Goal: Communication & Community: Answer question/provide support

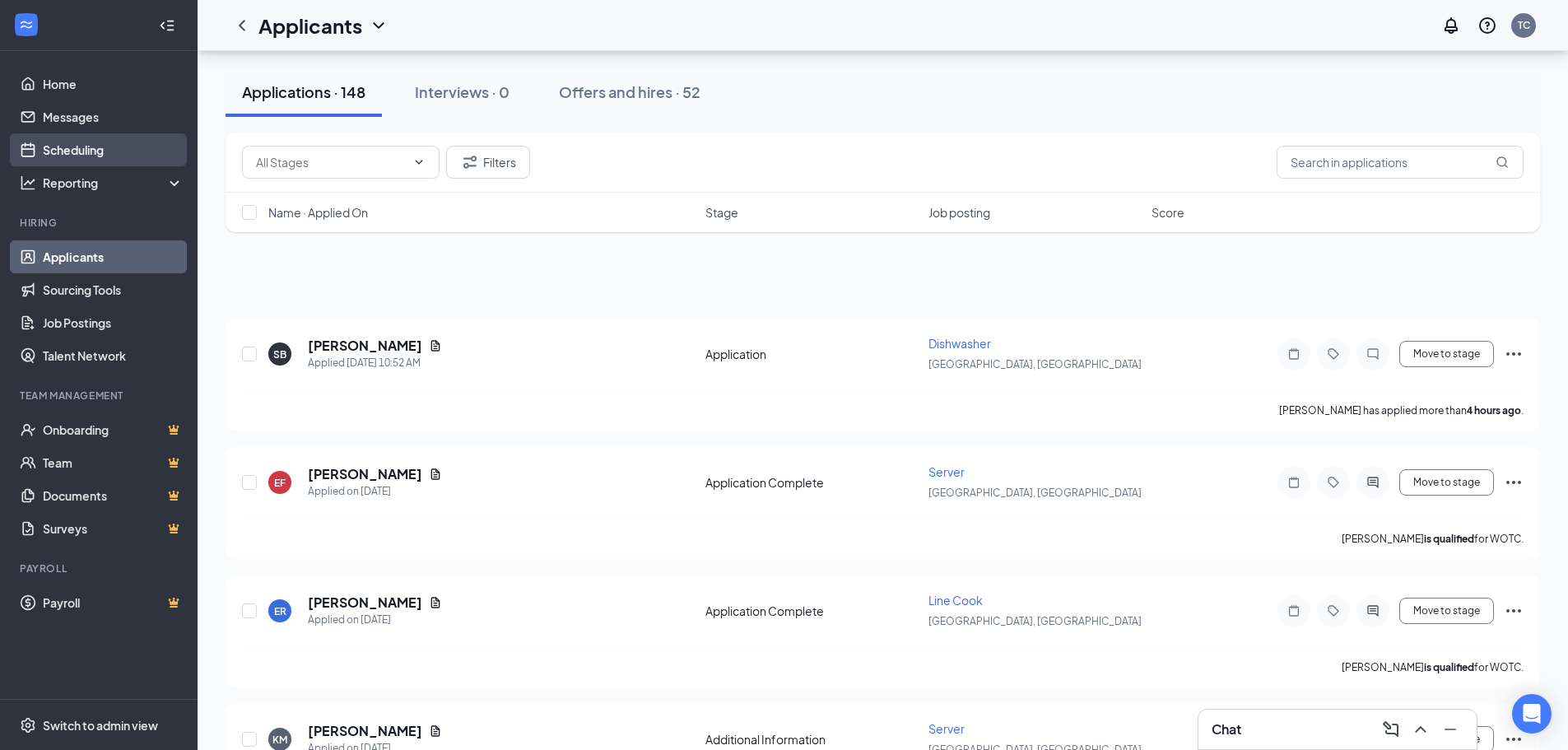
scroll to position [1729, 0]
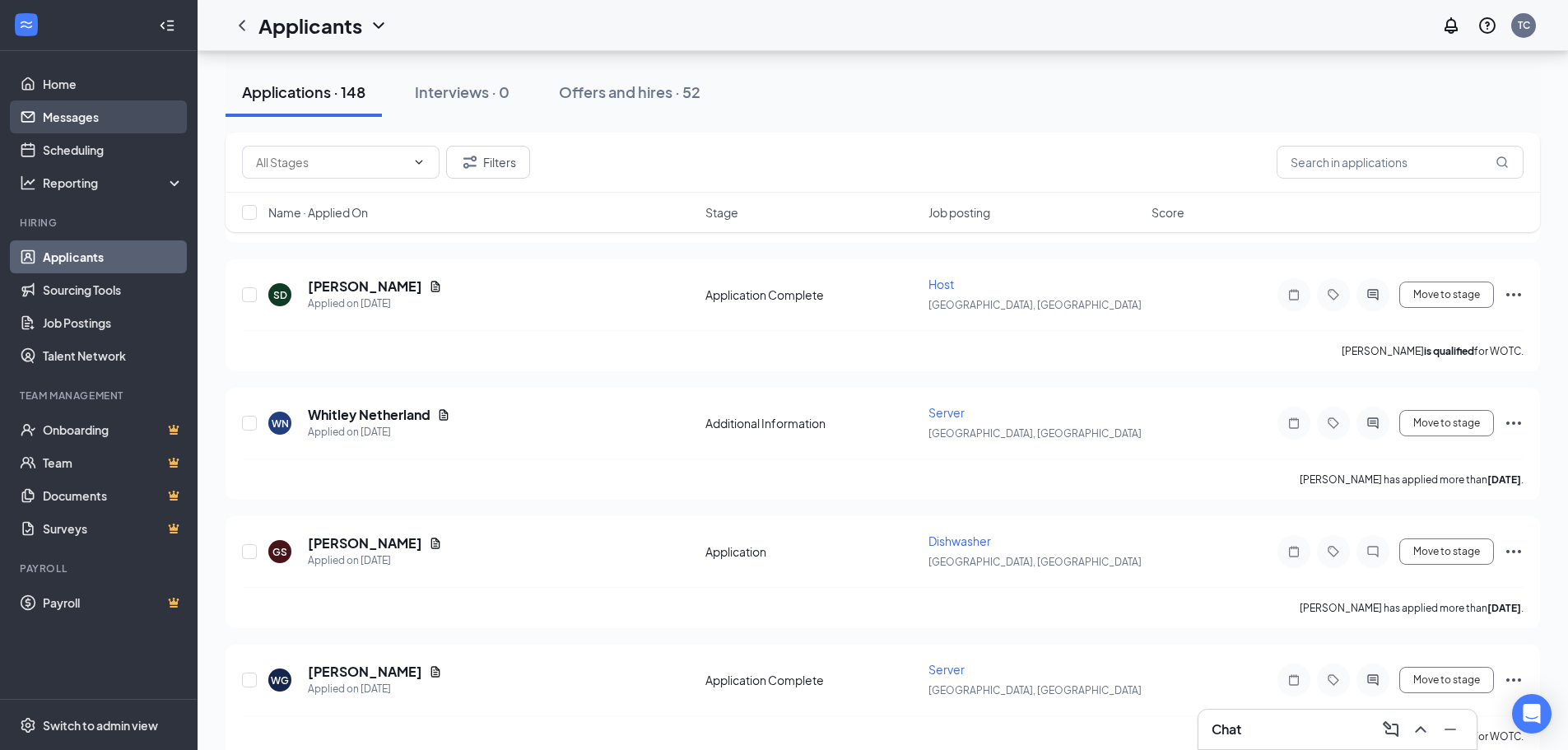
click at [96, 129] on link "Messages" at bounding box center [113, 117] width 141 height 33
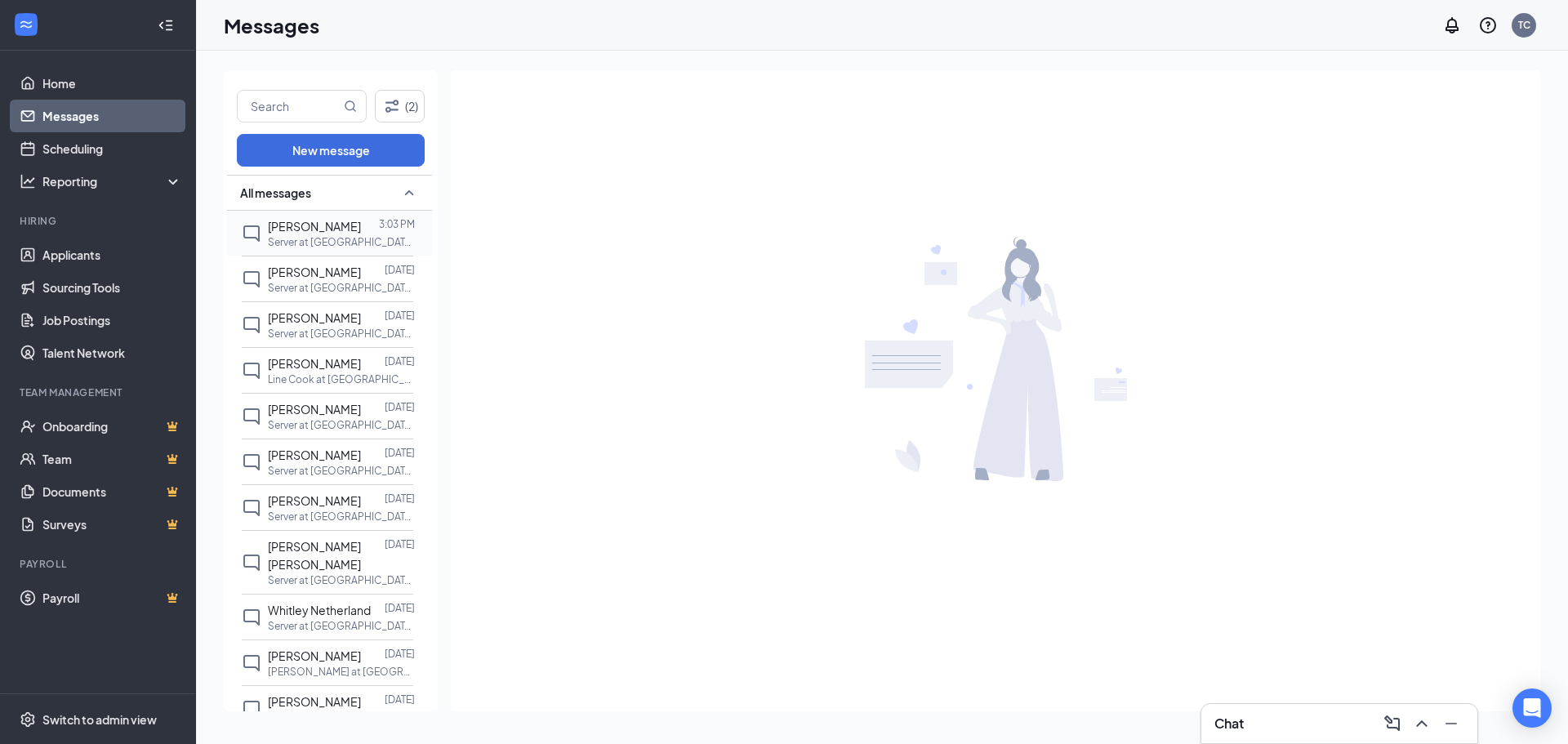
click at [353, 241] on p "Server at [GEOGRAPHIC_DATA], [GEOGRAPHIC_DATA]" at bounding box center [340, 242] width 147 height 14
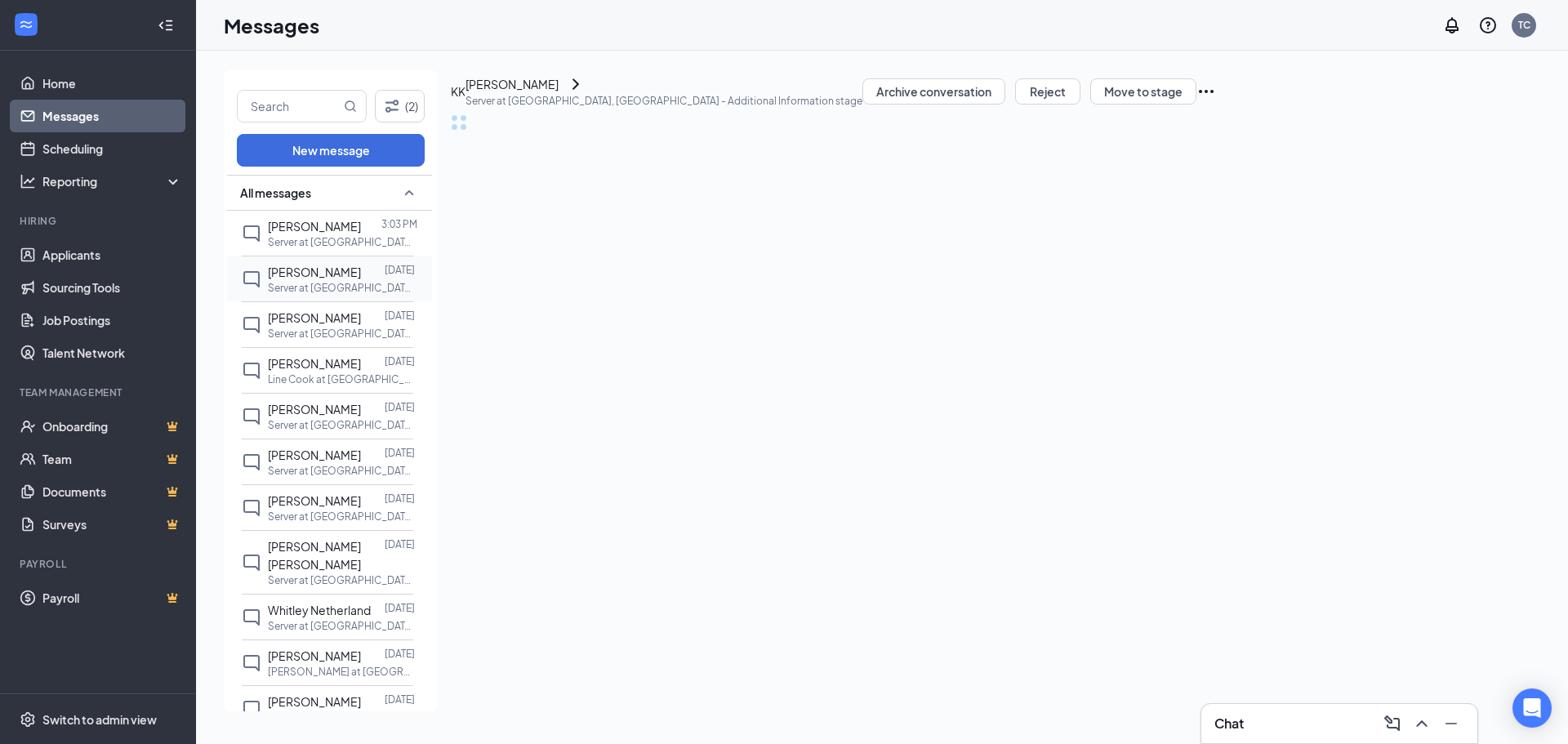
click at [348, 289] on p "Server at [GEOGRAPHIC_DATA], [GEOGRAPHIC_DATA]" at bounding box center [340, 288] width 147 height 14
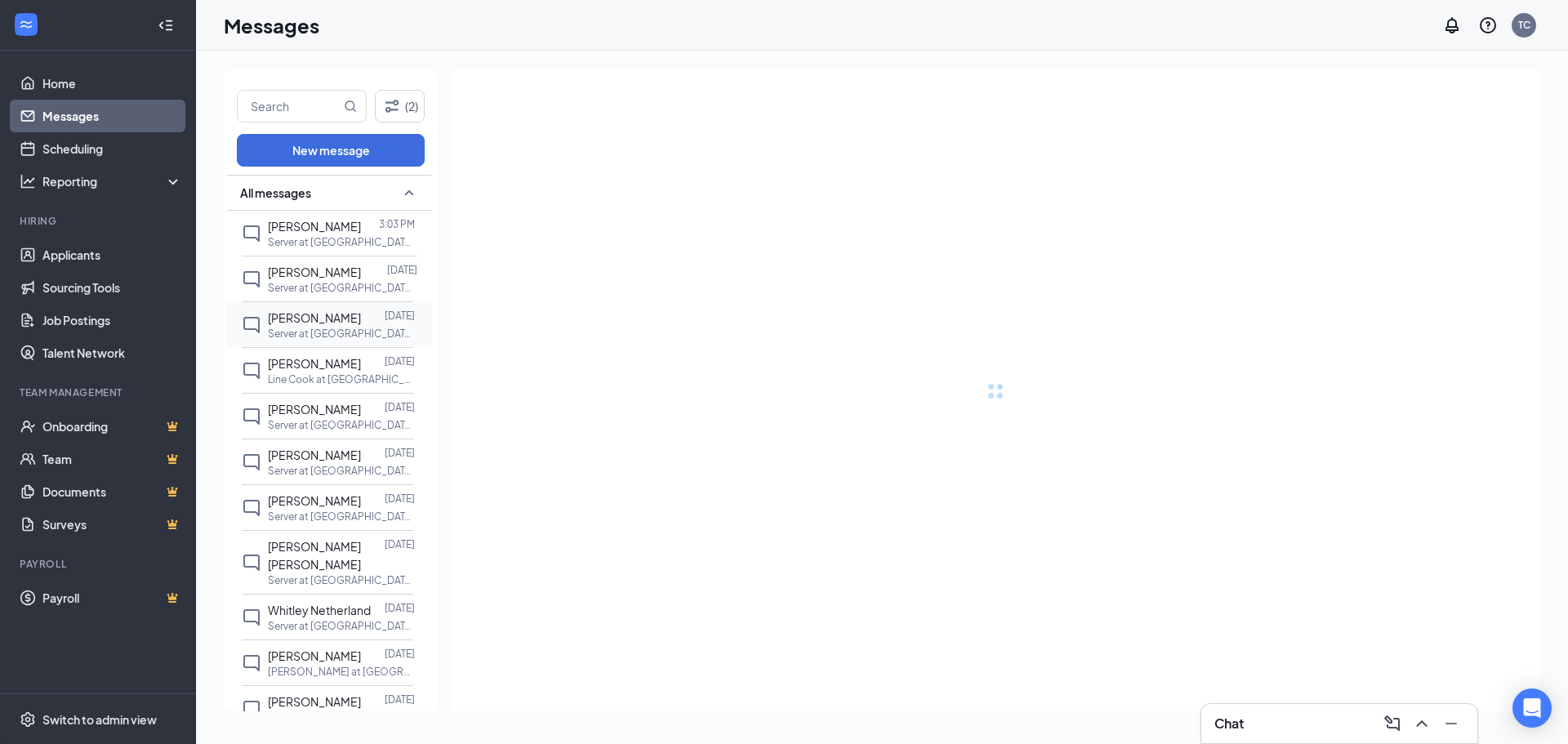
click at [341, 323] on span "[PERSON_NAME]" at bounding box center [314, 318] width 93 height 15
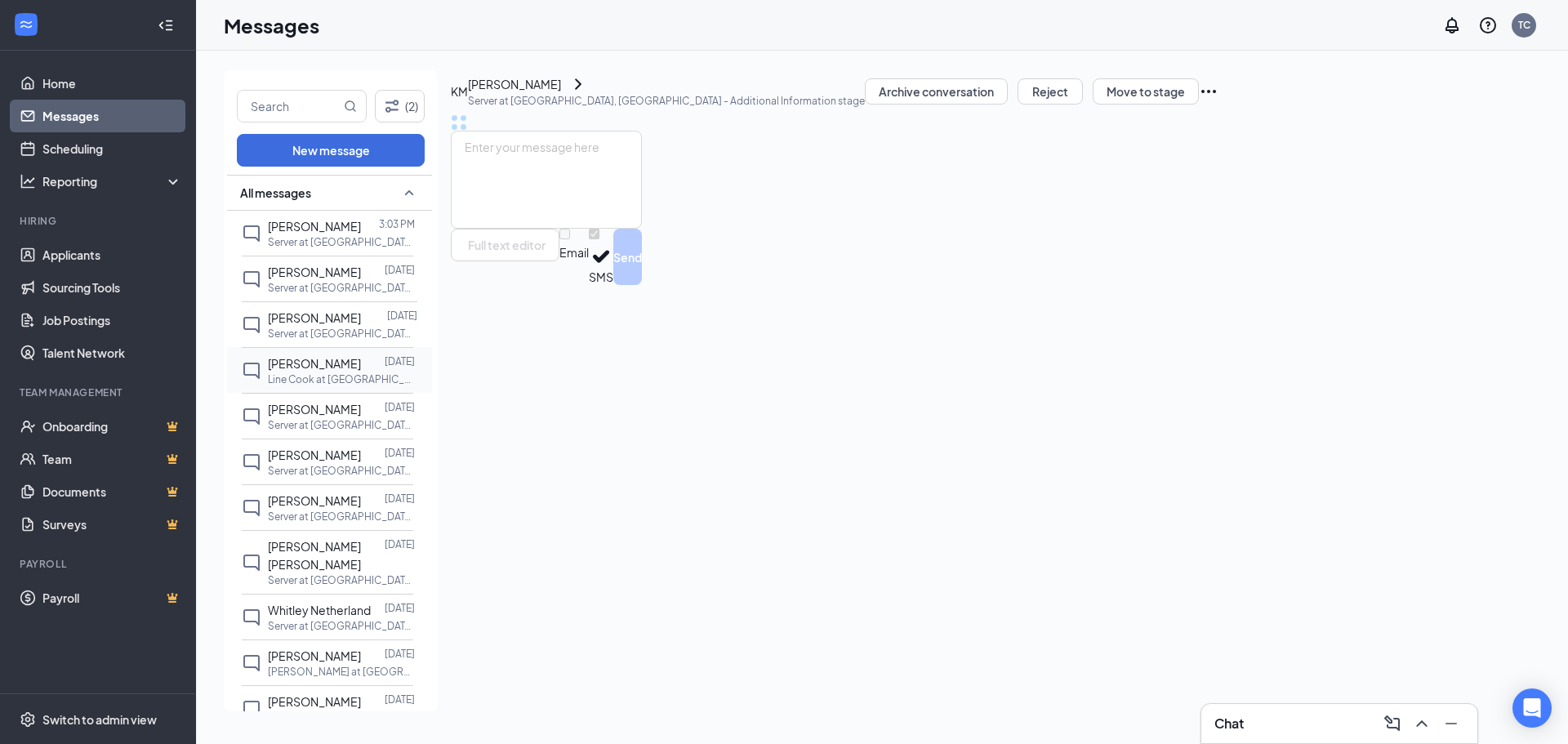
click at [361, 368] on div at bounding box center [373, 363] width 23 height 18
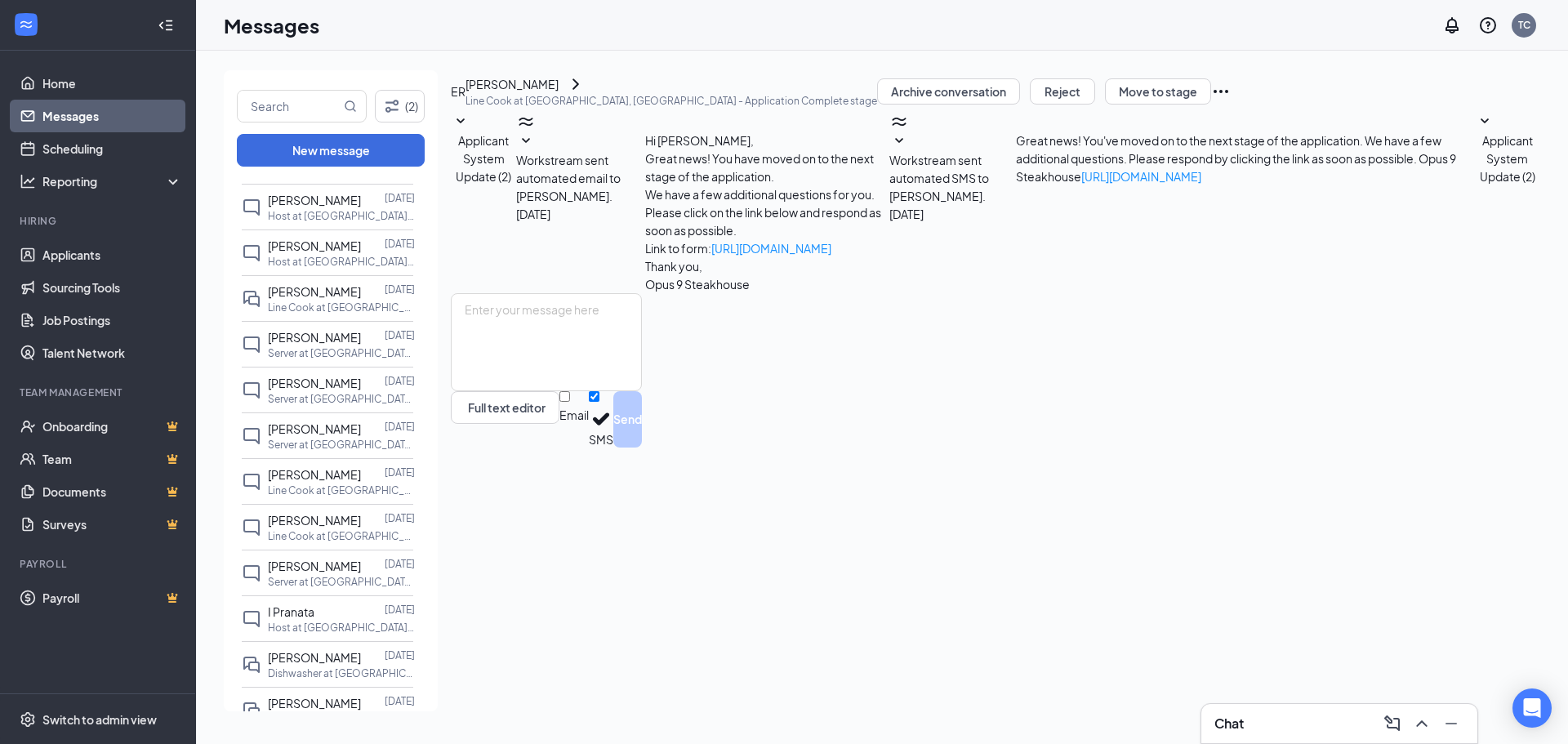
scroll to position [572, 0]
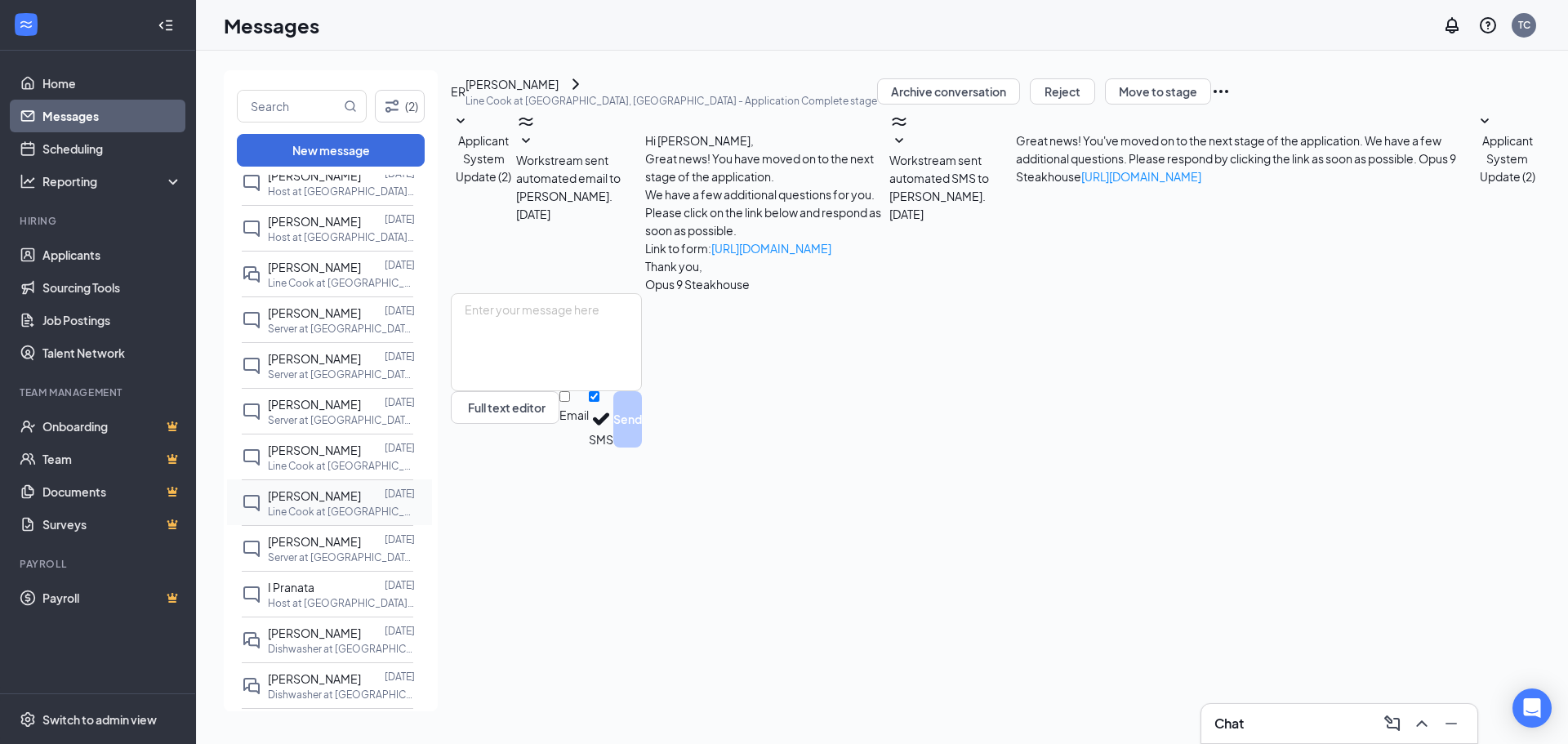
click at [332, 518] on p "Line Cook at [GEOGRAPHIC_DATA], [GEOGRAPHIC_DATA]" at bounding box center [340, 512] width 147 height 14
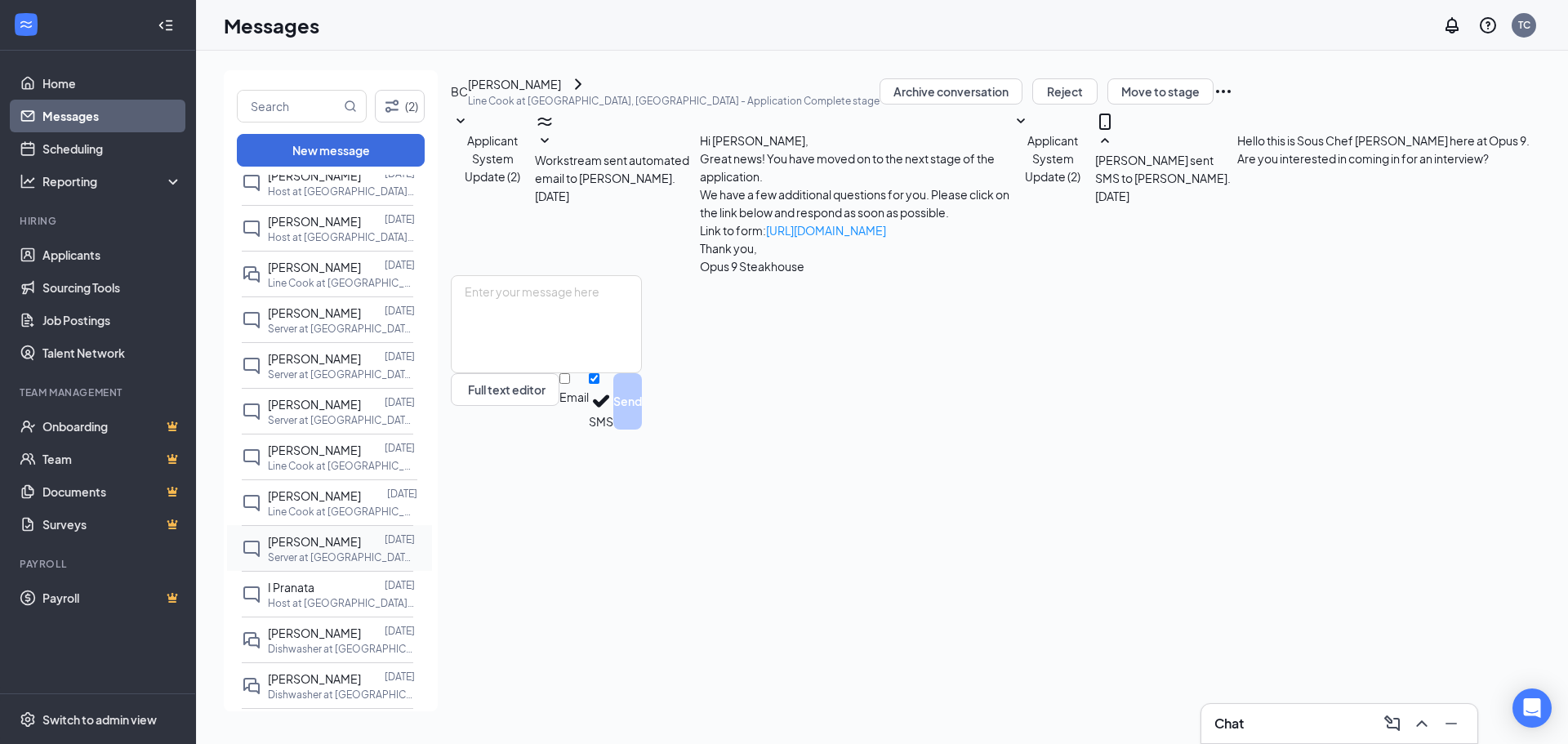
click at [331, 549] on span "[PERSON_NAME]" at bounding box center [314, 542] width 93 height 15
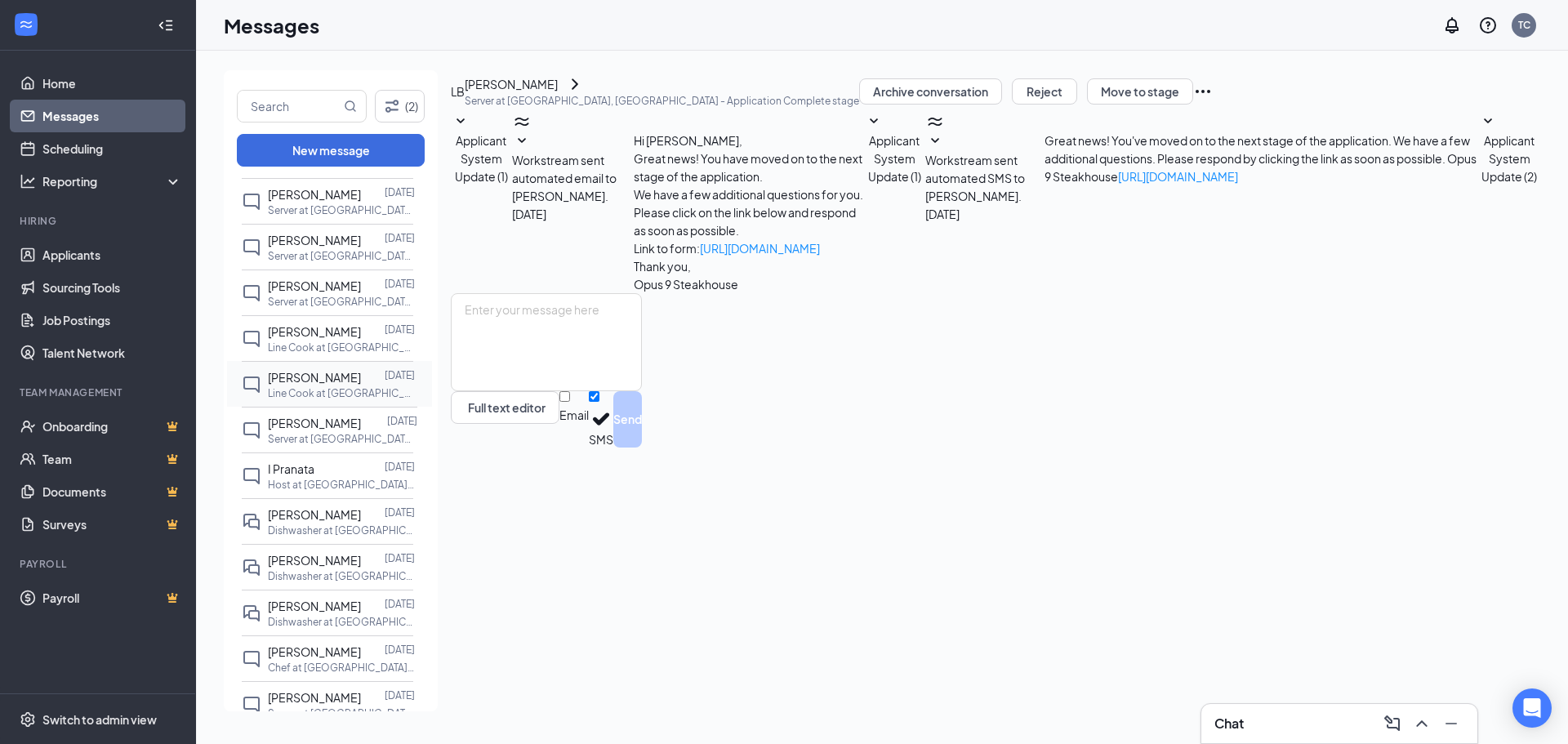
scroll to position [736, 0]
click at [361, 524] on div at bounding box center [373, 515] width 23 height 18
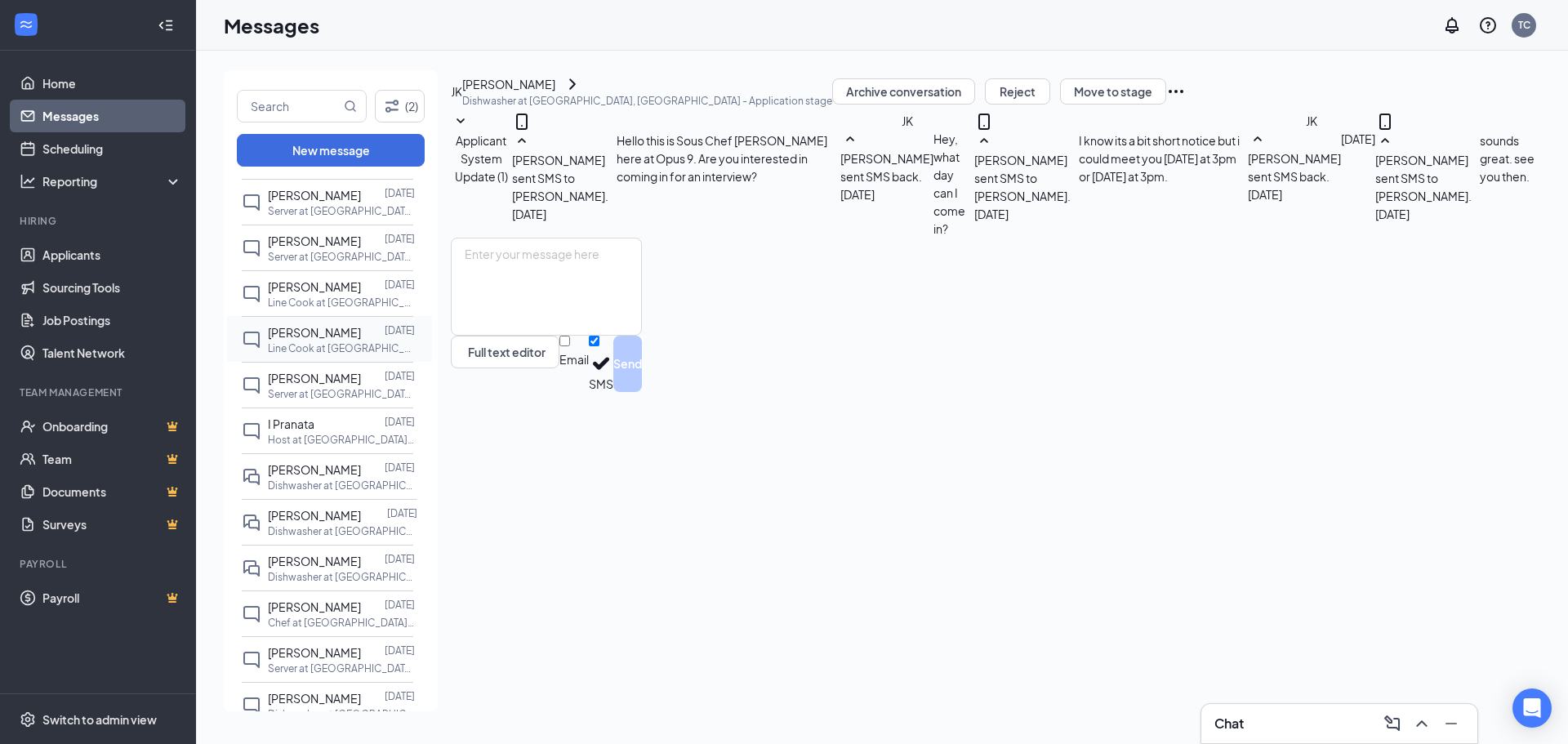
scroll to position [90, 0]
click at [1051, 101] on button "Reject" at bounding box center [1018, 91] width 65 height 26
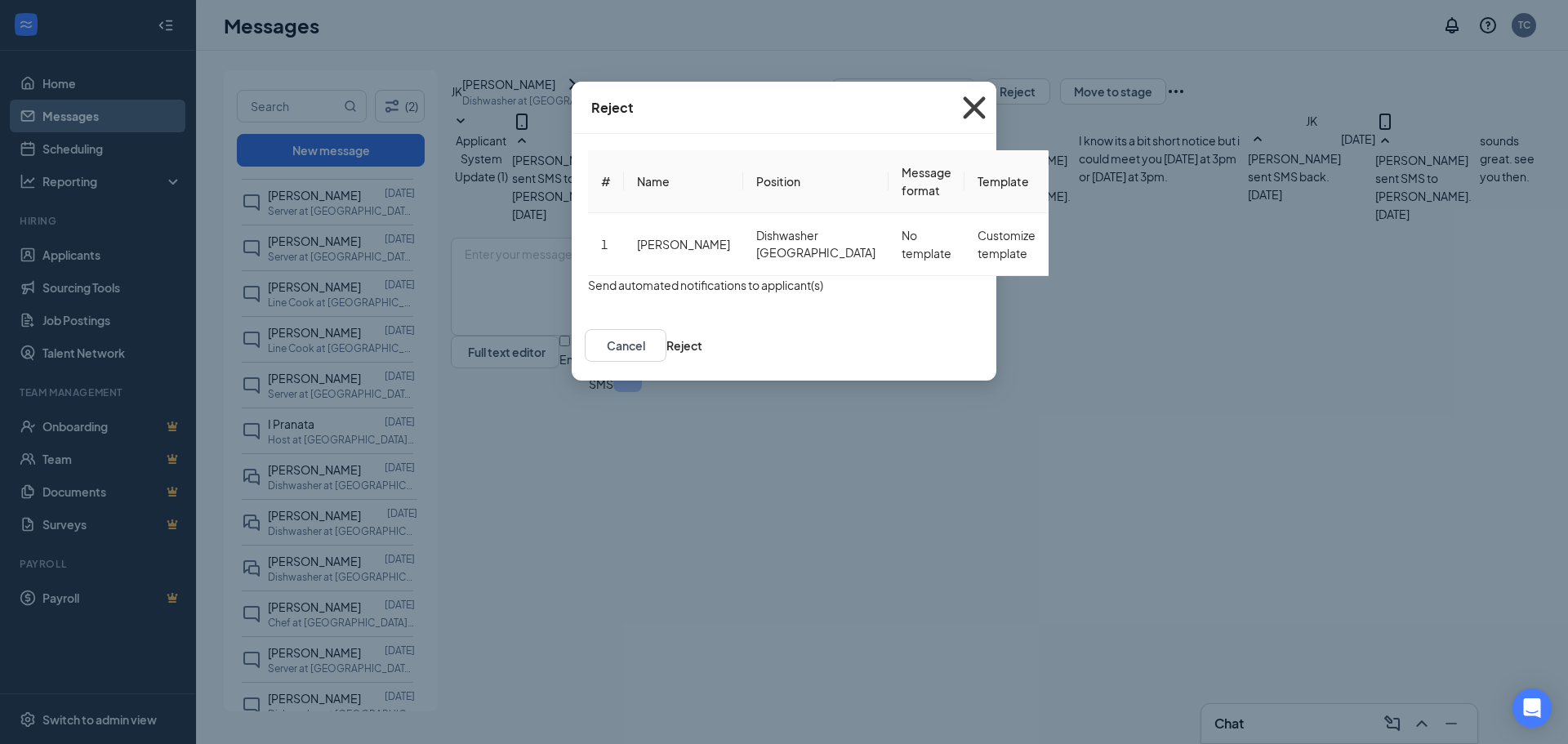
click at [996, 107] on icon "Cross" at bounding box center [974, 107] width 44 height 44
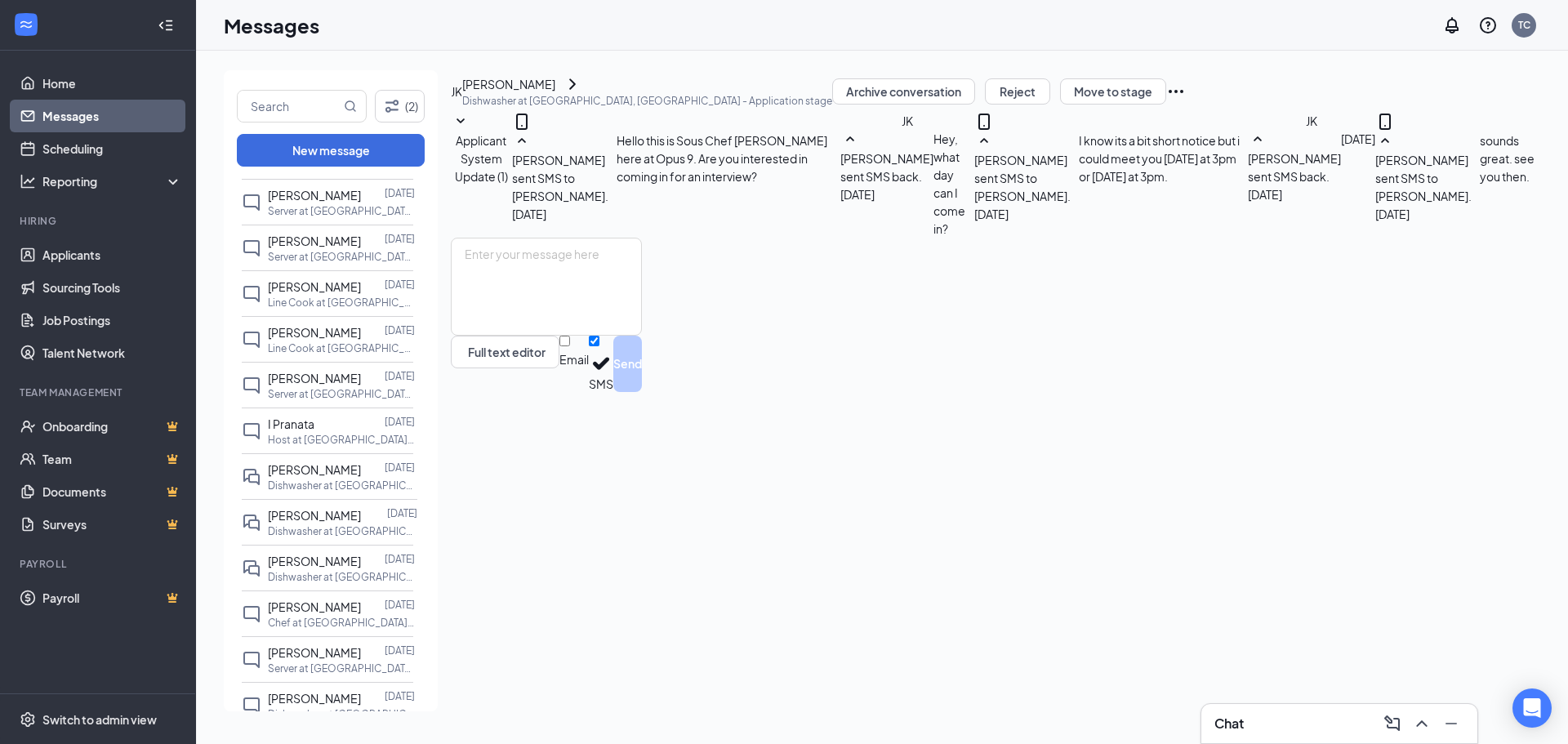
click at [582, 94] on icon "ChevronRight" at bounding box center [572, 84] width 19 height 19
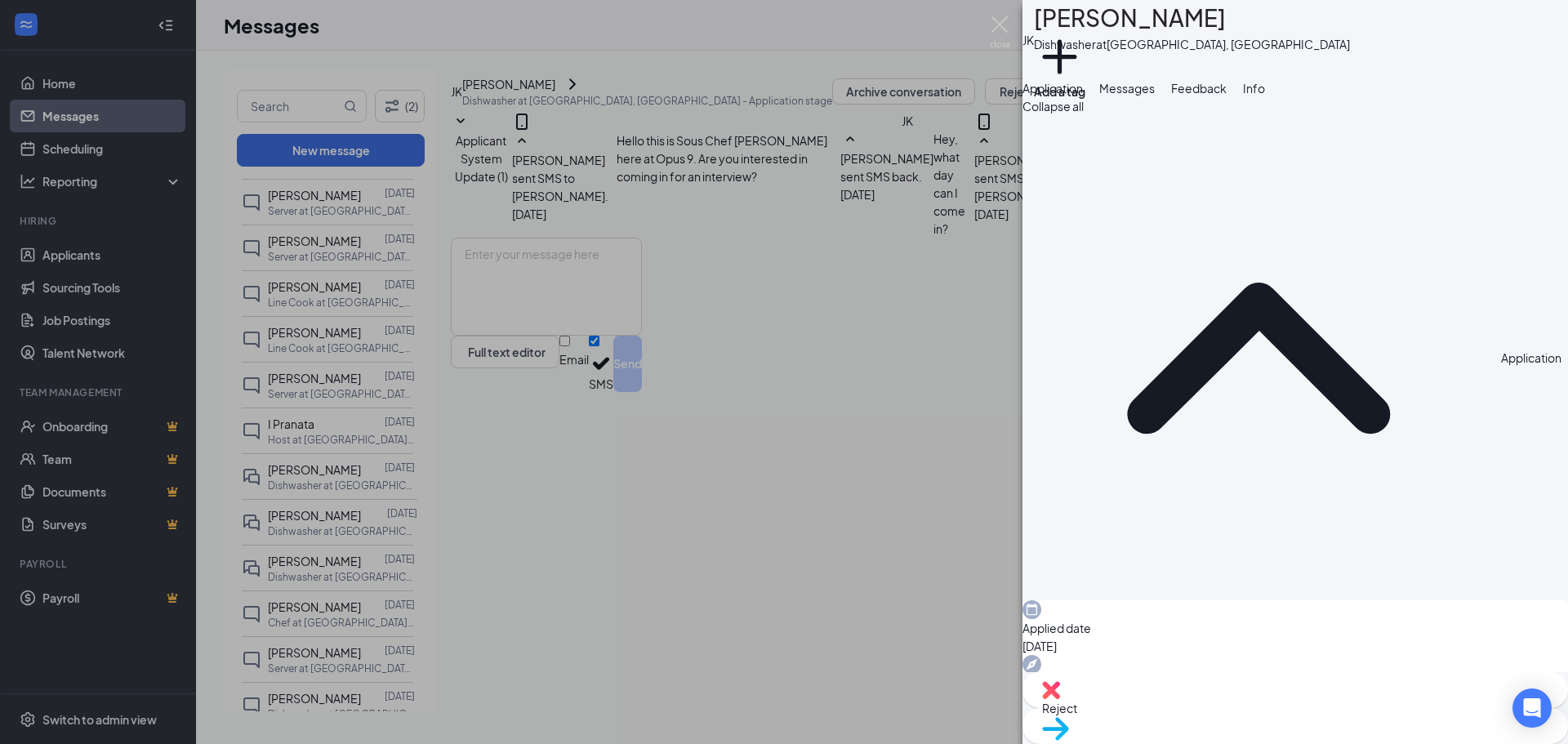
click at [1227, 96] on span "Feedback" at bounding box center [1199, 88] width 55 height 15
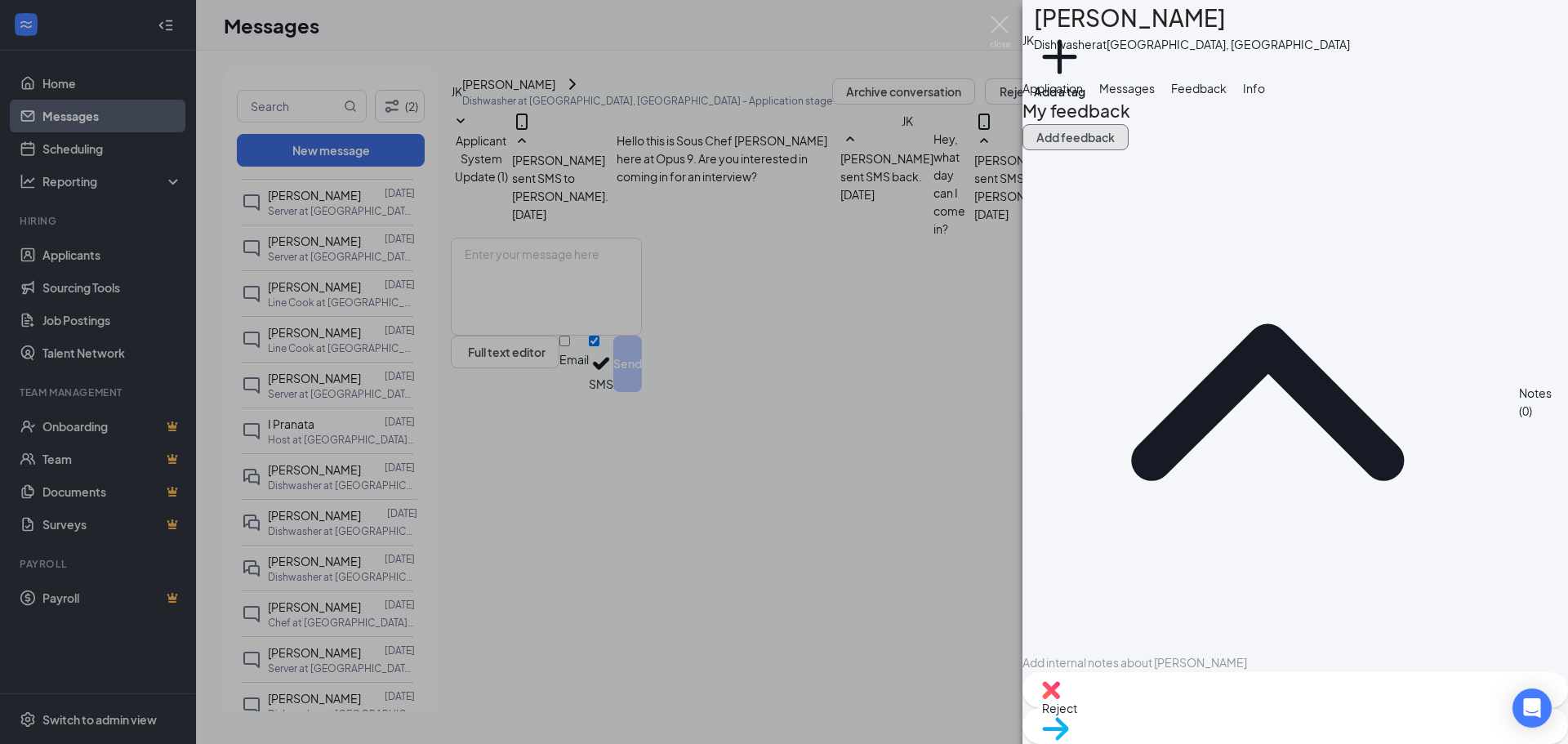
click at [1129, 150] on button "Add feedback" at bounding box center [1075, 137] width 106 height 26
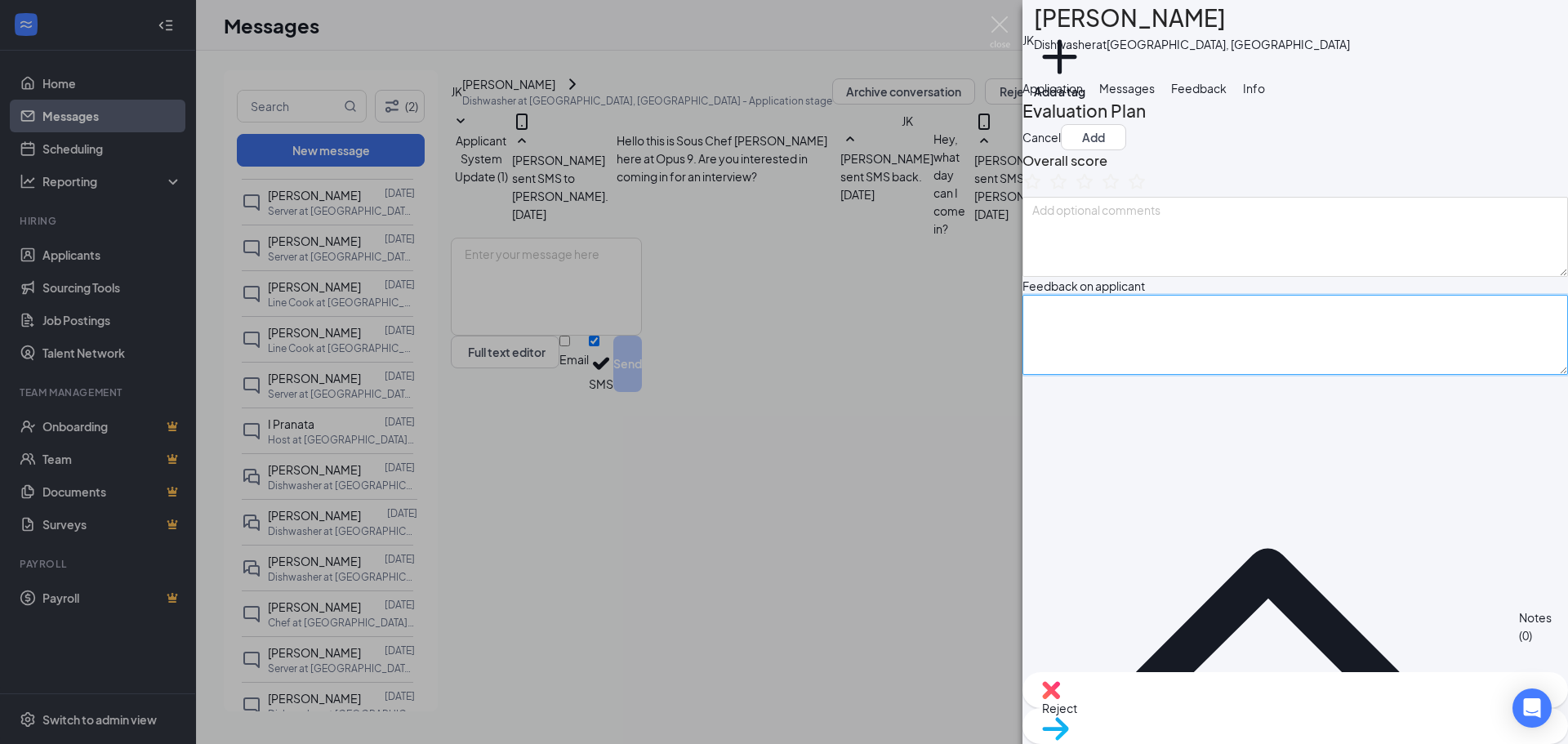
click at [1178, 375] on textarea at bounding box center [1295, 335] width 546 height 80
type textarea "no show interview"
click at [1126, 150] on button "Add" at bounding box center [1093, 137] width 65 height 26
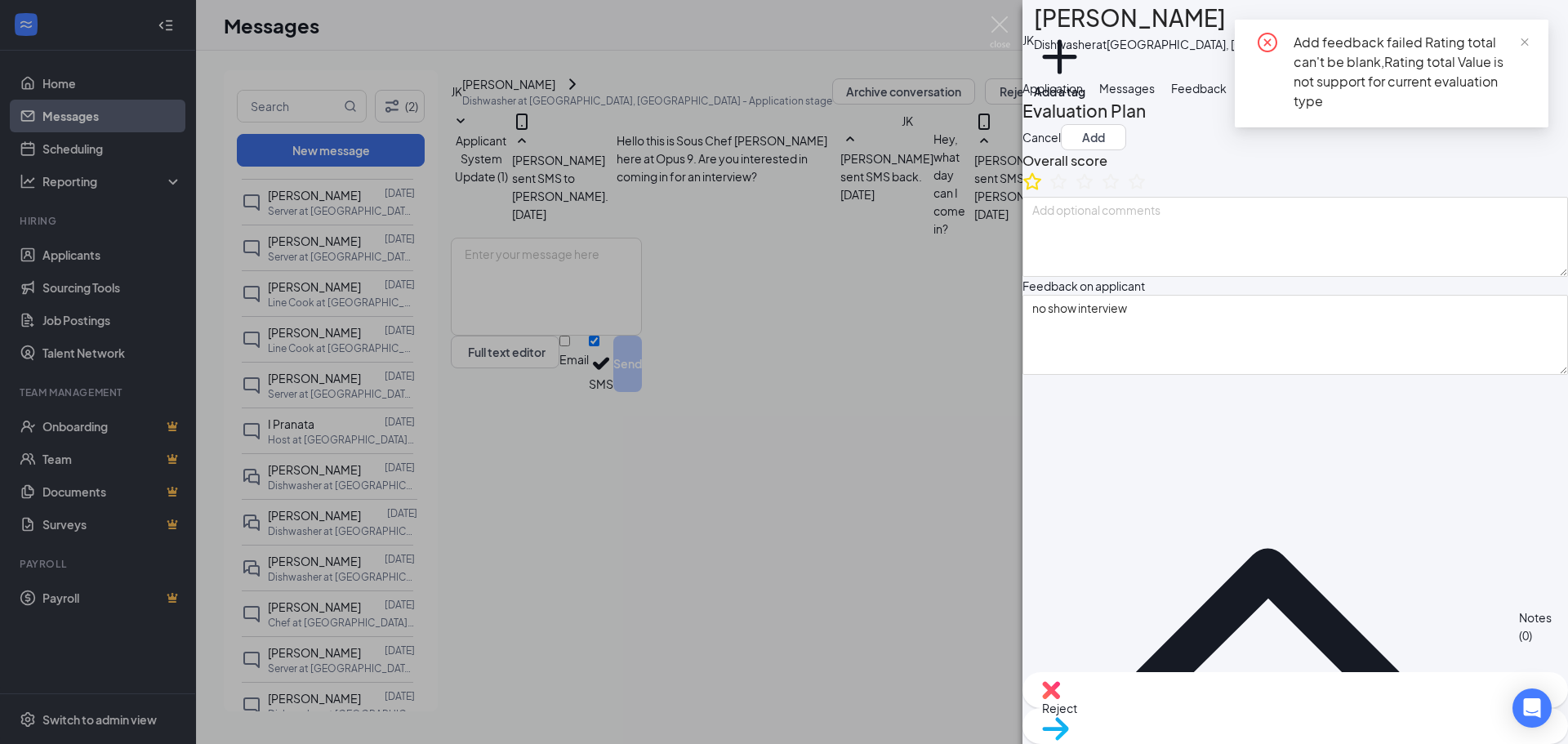
click at [1043, 192] on icon "StarBorder" at bounding box center [1031, 181] width 21 height 21
click at [1126, 150] on button "Add" at bounding box center [1093, 137] width 65 height 26
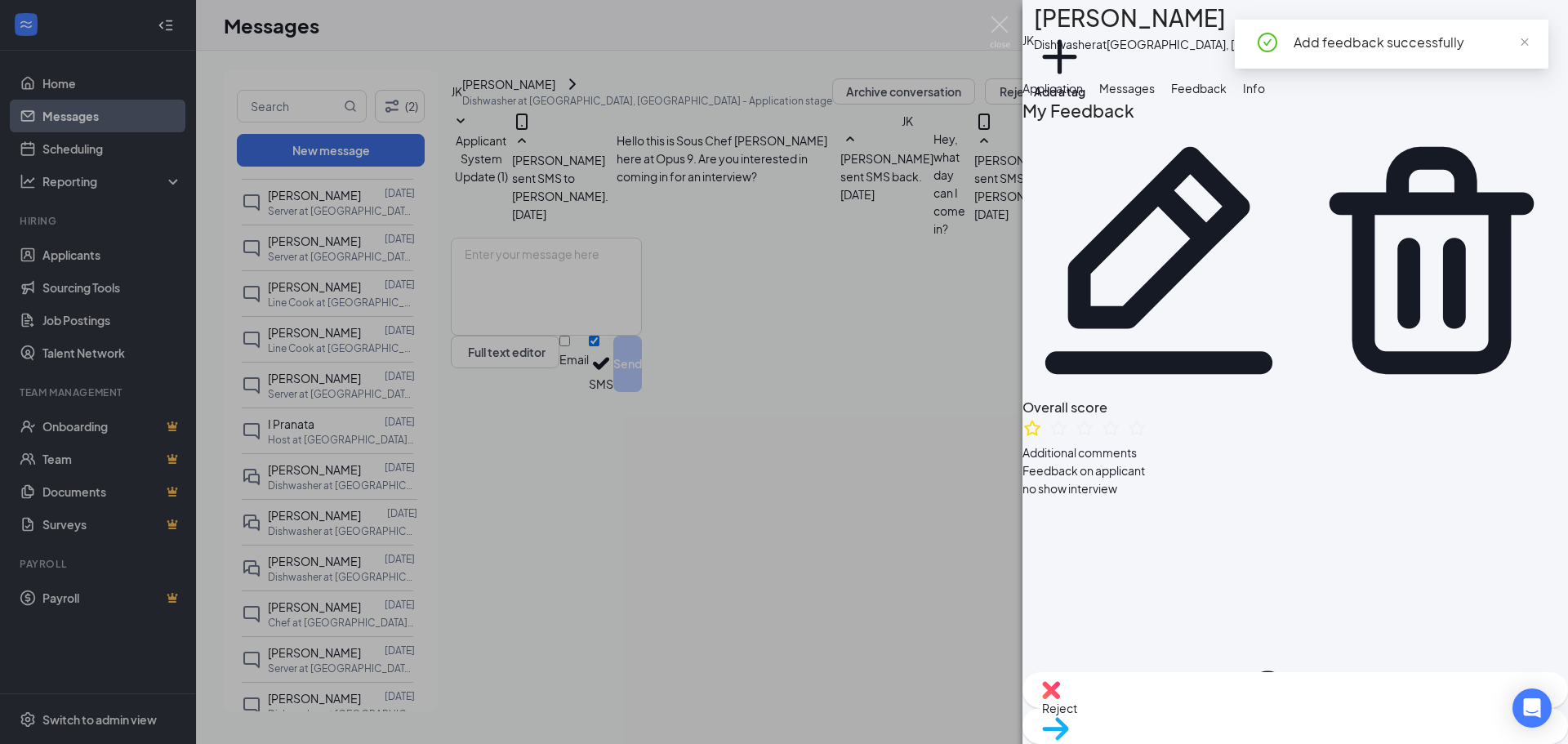
click at [1068, 96] on span "Application" at bounding box center [1052, 88] width 60 height 15
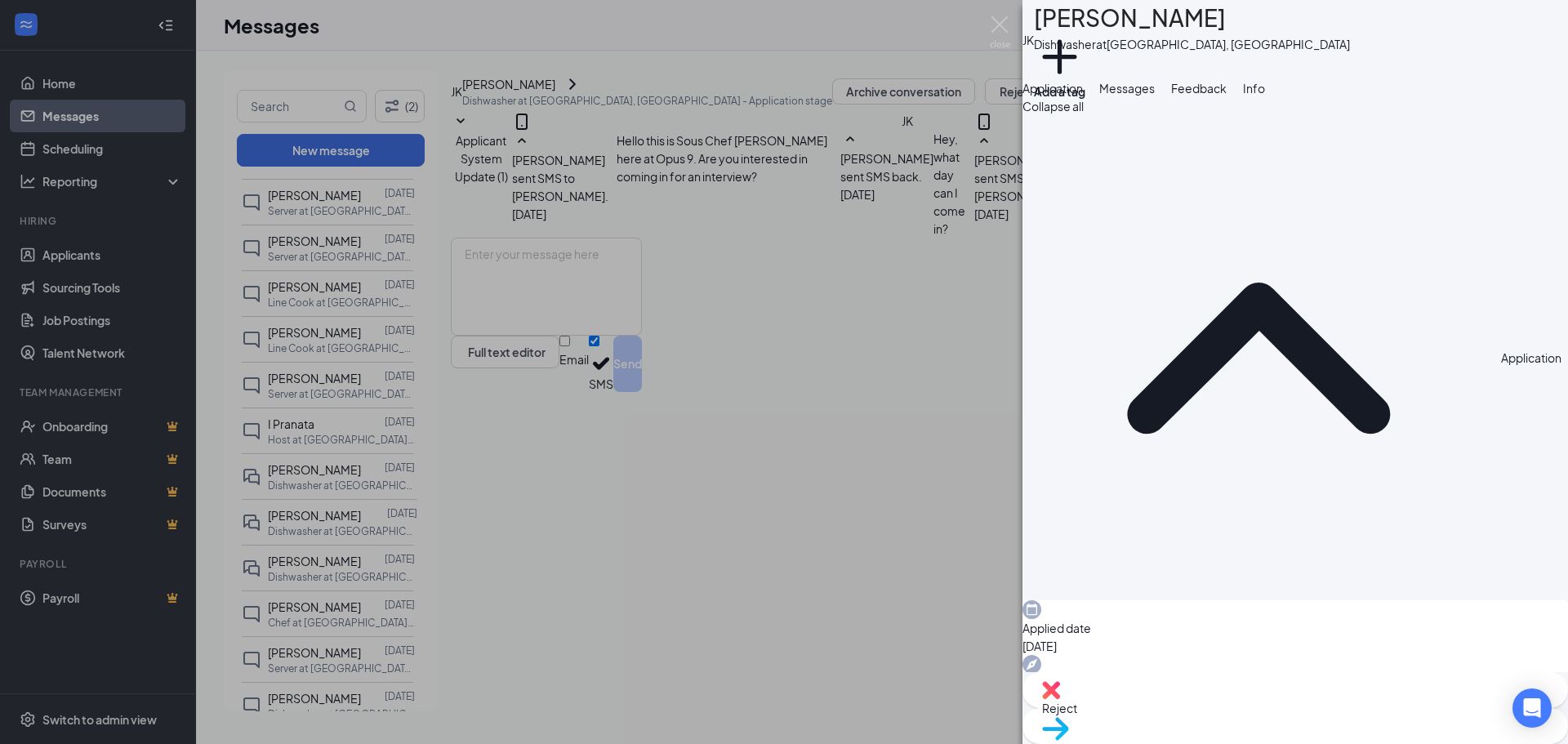
click at [1227, 97] on button "Feedback" at bounding box center [1199, 87] width 55 height 18
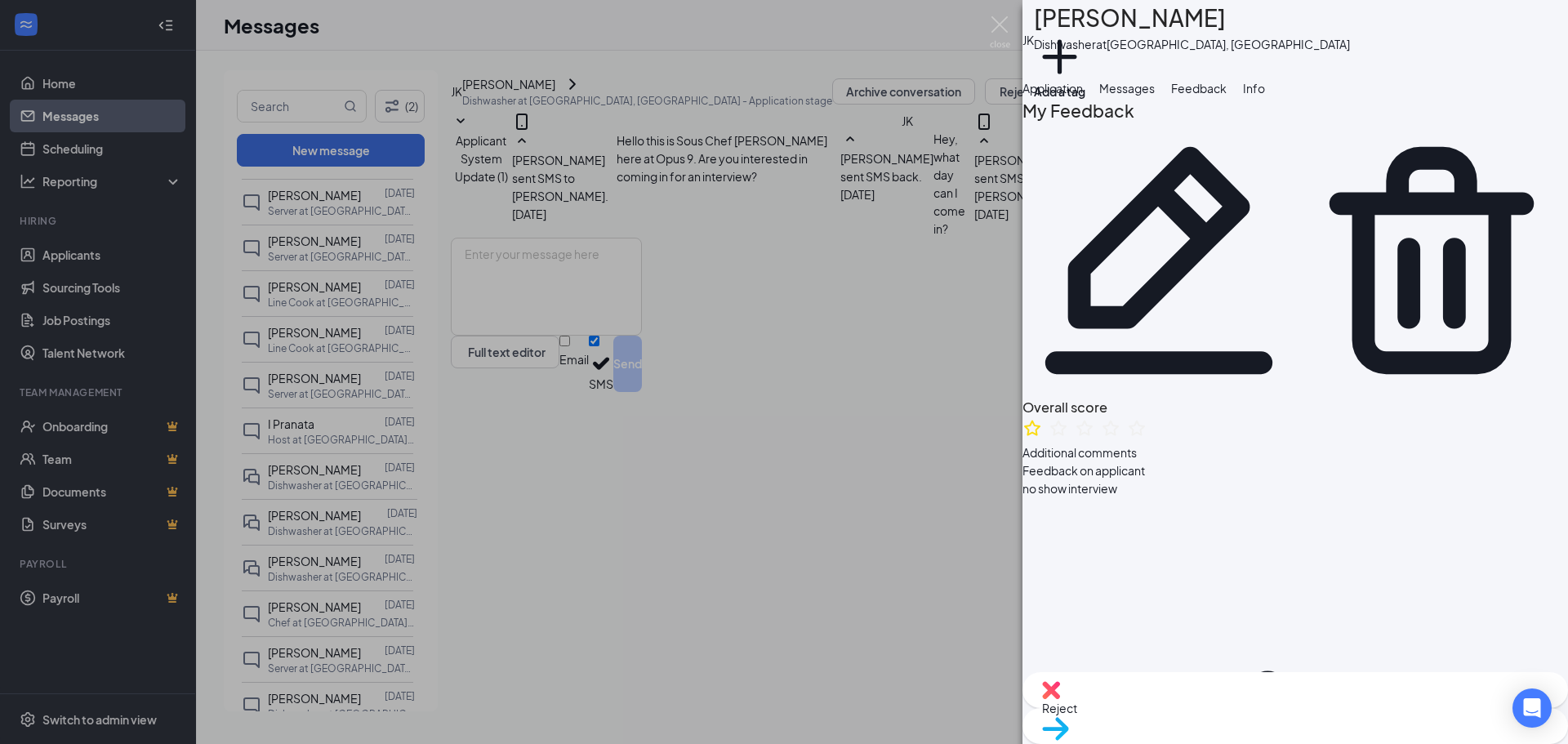
click at [999, 112] on div "[PERSON_NAME] [PERSON_NAME] Dishwasher at [GEOGRAPHIC_DATA], [GEOGRAPHIC_DATA] …" at bounding box center [784, 372] width 1568 height 744
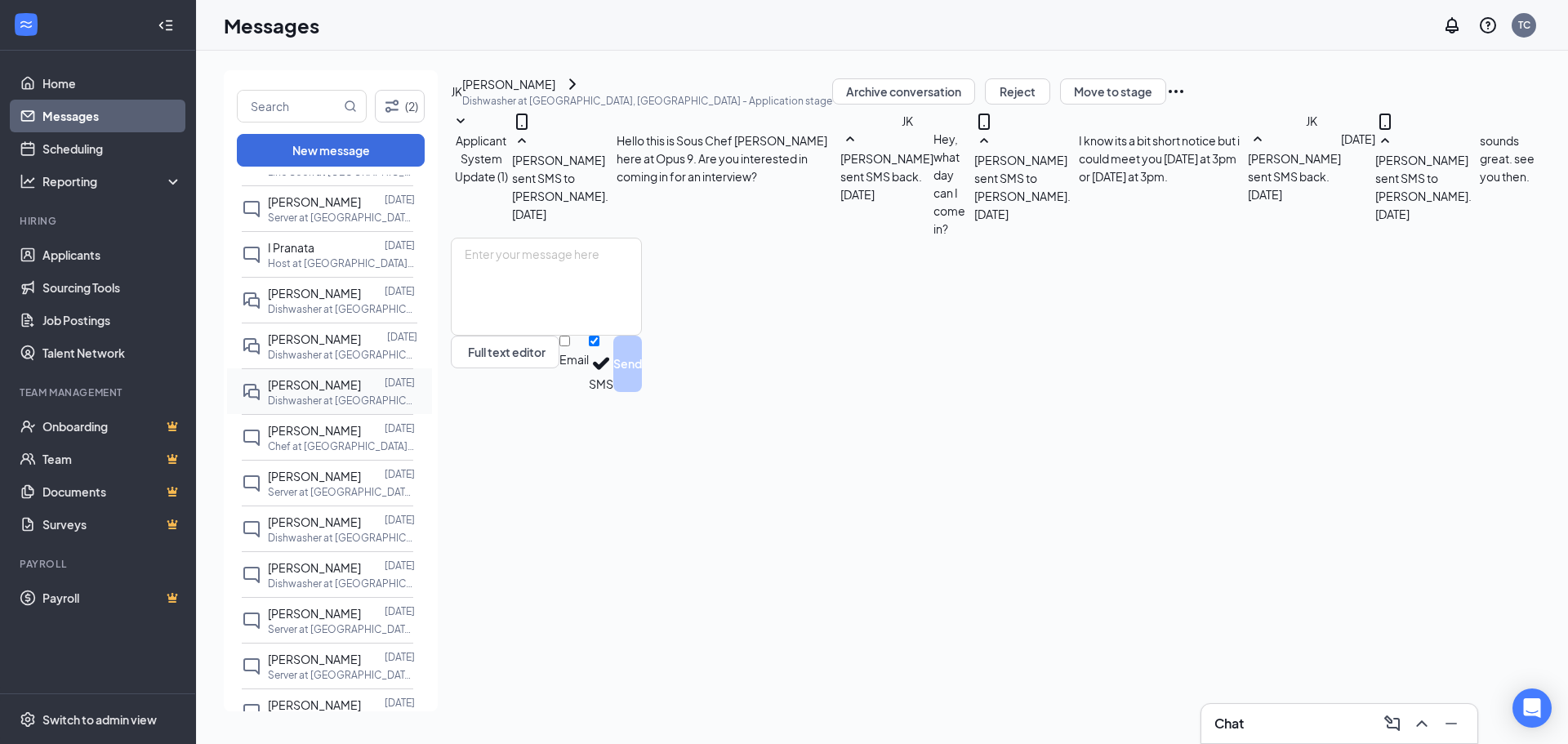
scroll to position [1062, 0]
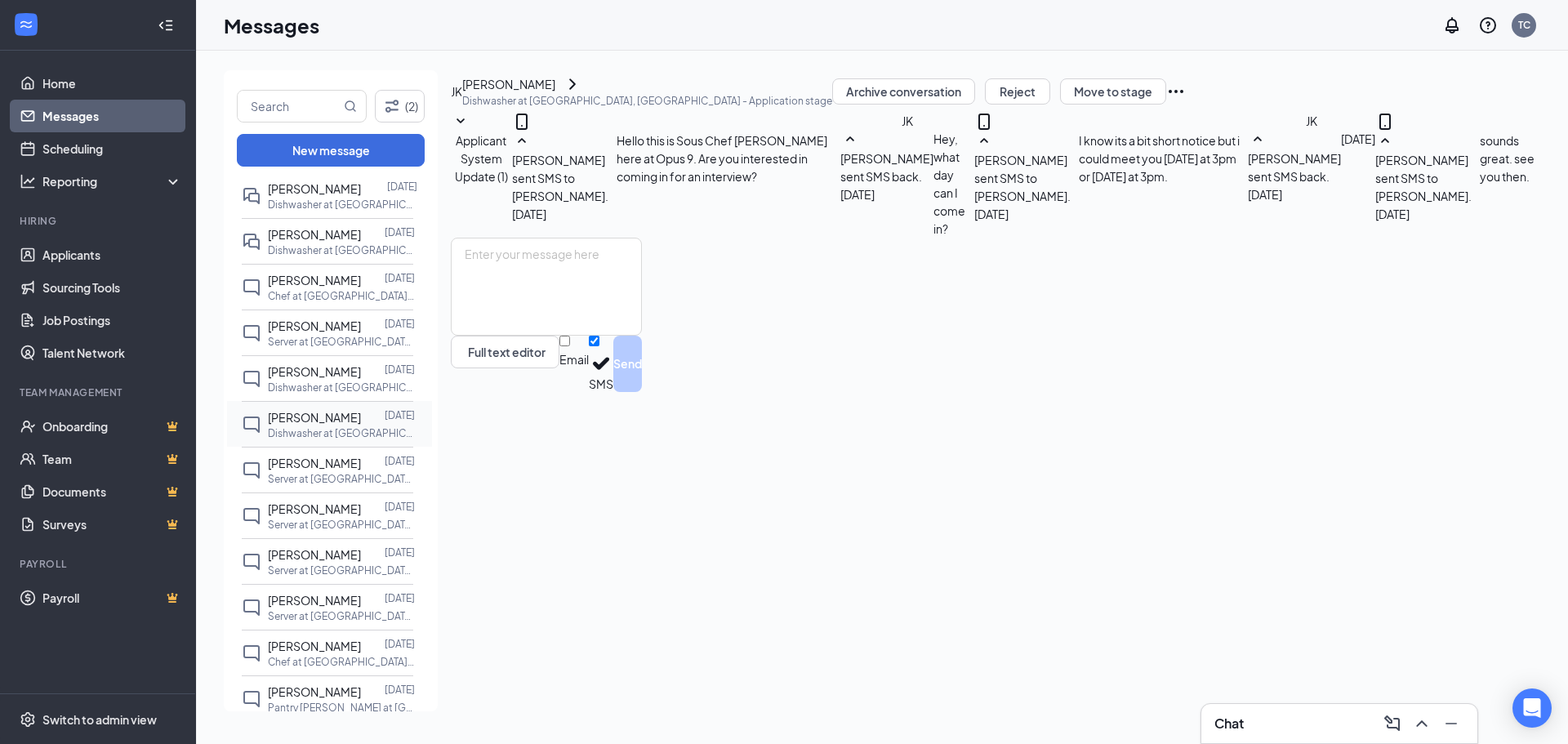
click at [361, 426] on div at bounding box center [373, 417] width 23 height 18
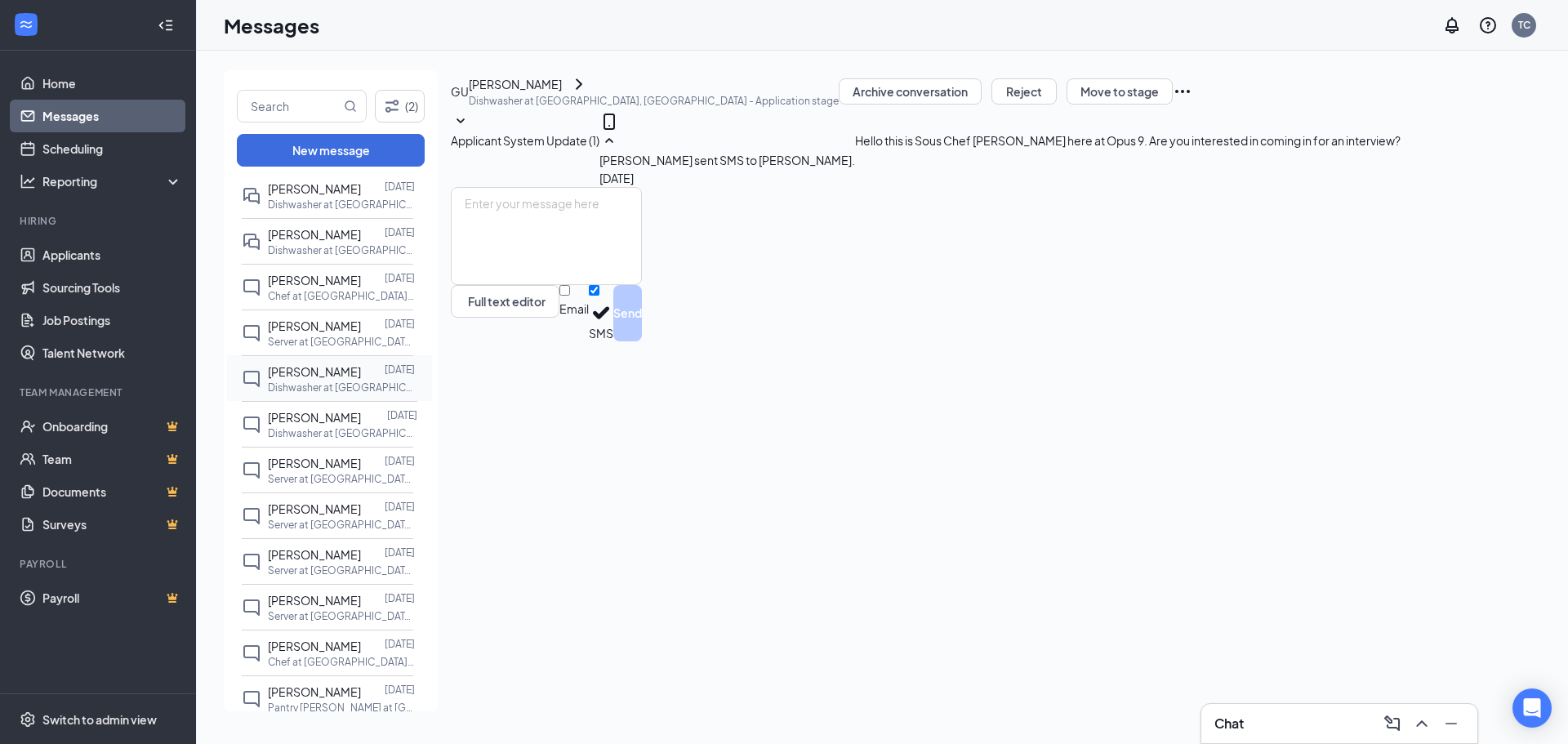
click at [357, 379] on span "[PERSON_NAME]" at bounding box center [314, 372] width 93 height 15
click at [367, 349] on p "Server at [GEOGRAPHIC_DATA], [GEOGRAPHIC_DATA]" at bounding box center [340, 341] width 147 height 14
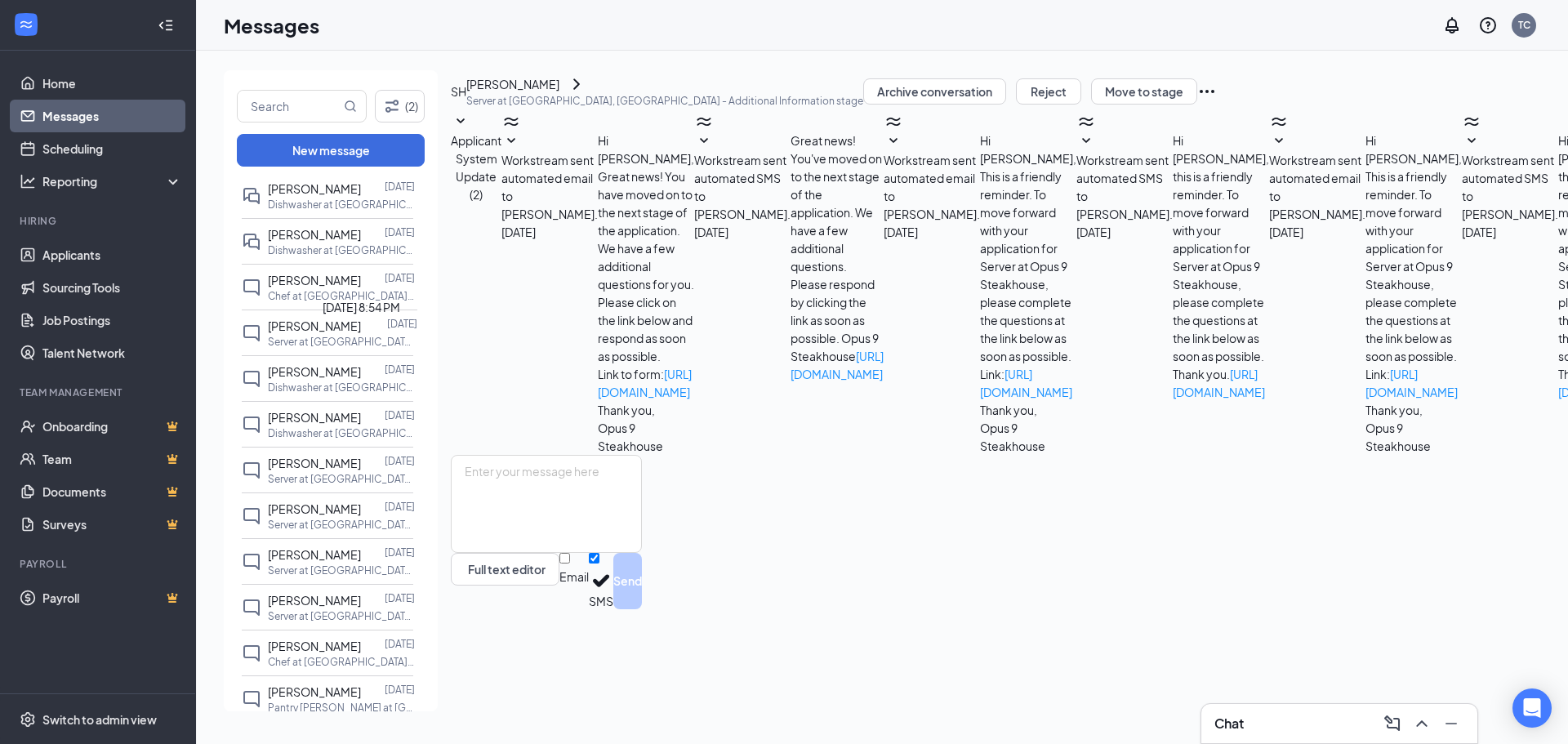
scroll to position [12, 0]
click at [368, 289] on div at bounding box center [373, 279] width 23 height 18
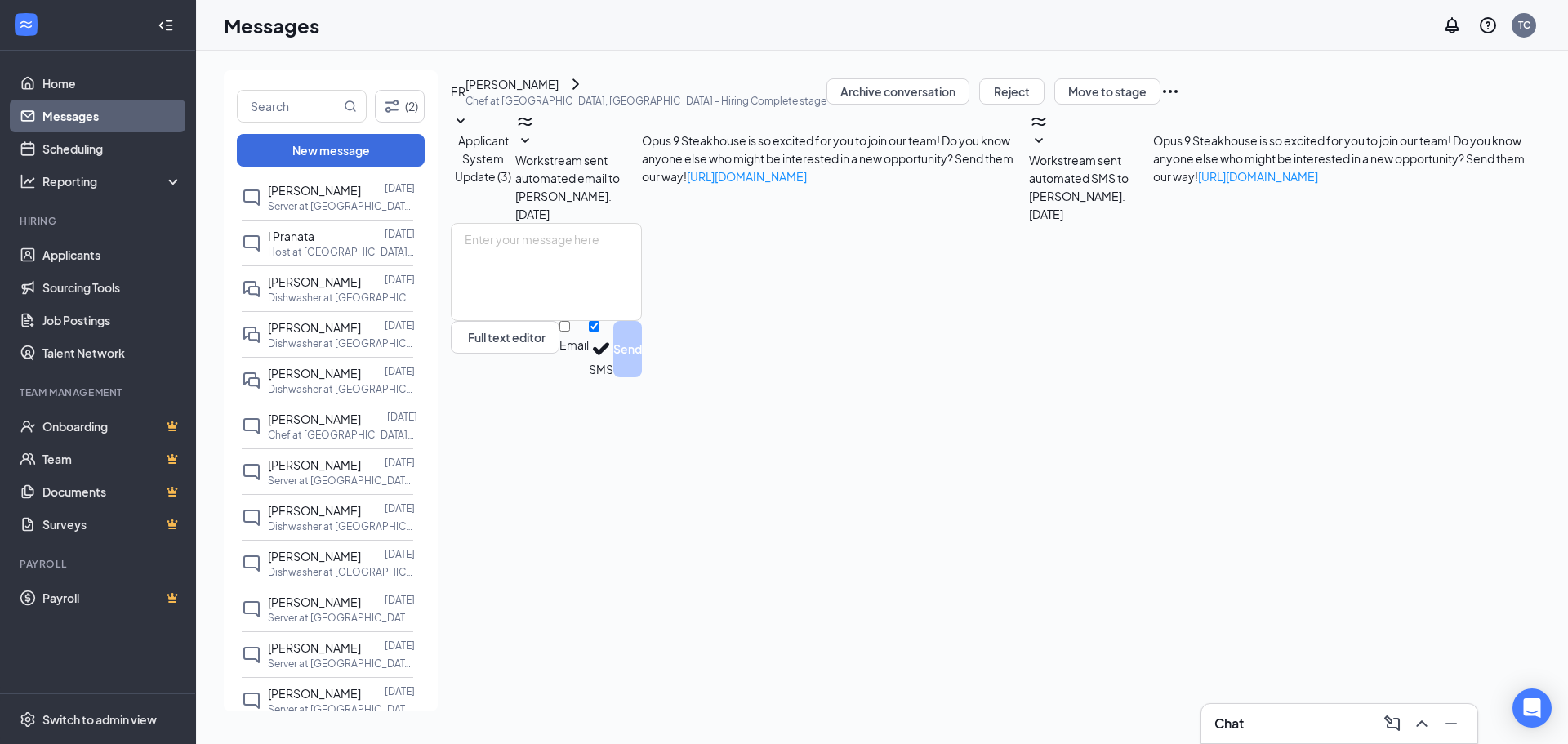
scroll to position [898, 0]
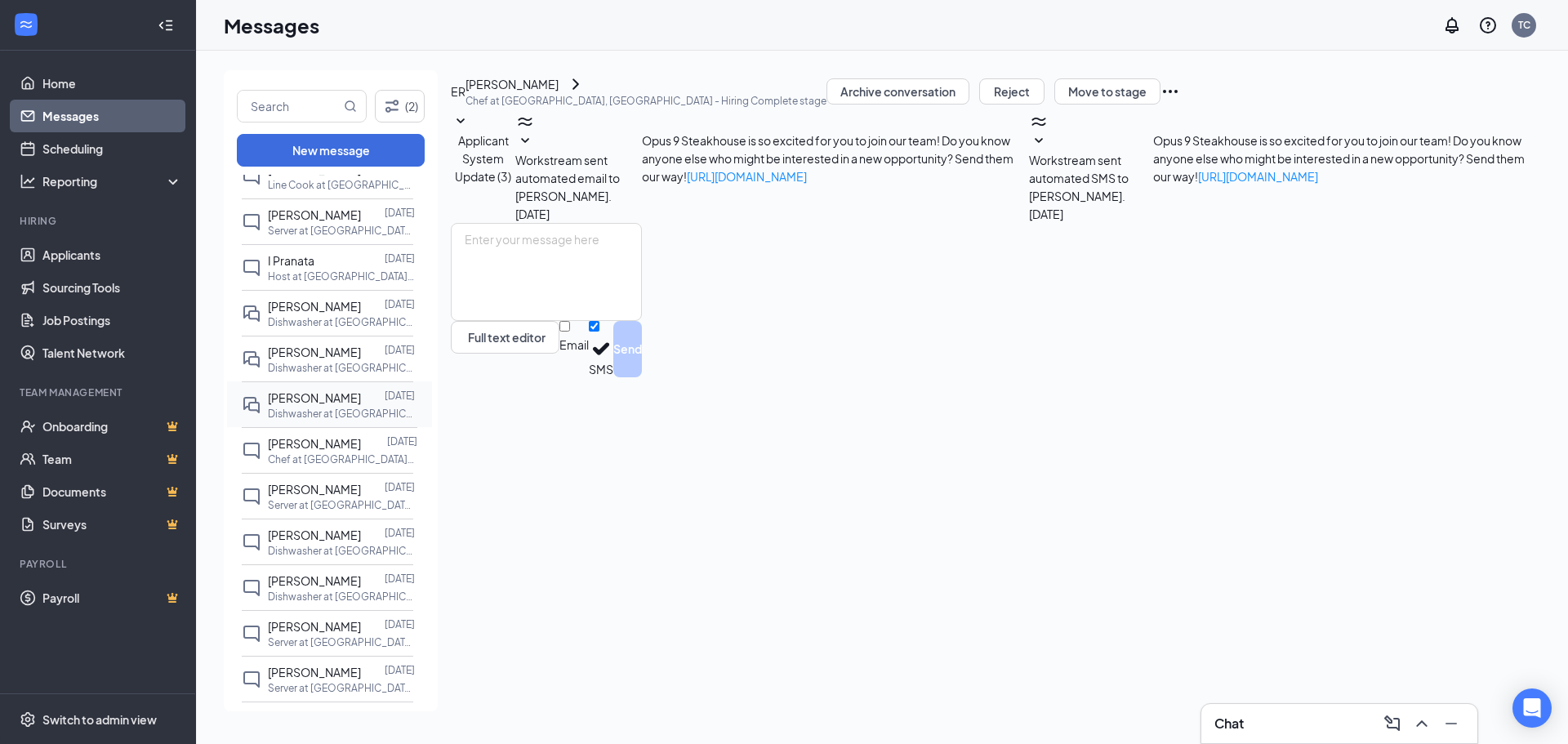
click at [362, 427] on div "[PERSON_NAME] [DATE] Dishwasher at [GEOGRAPHIC_DATA], [GEOGRAPHIC_DATA]" at bounding box center [327, 404] width 172 height 46
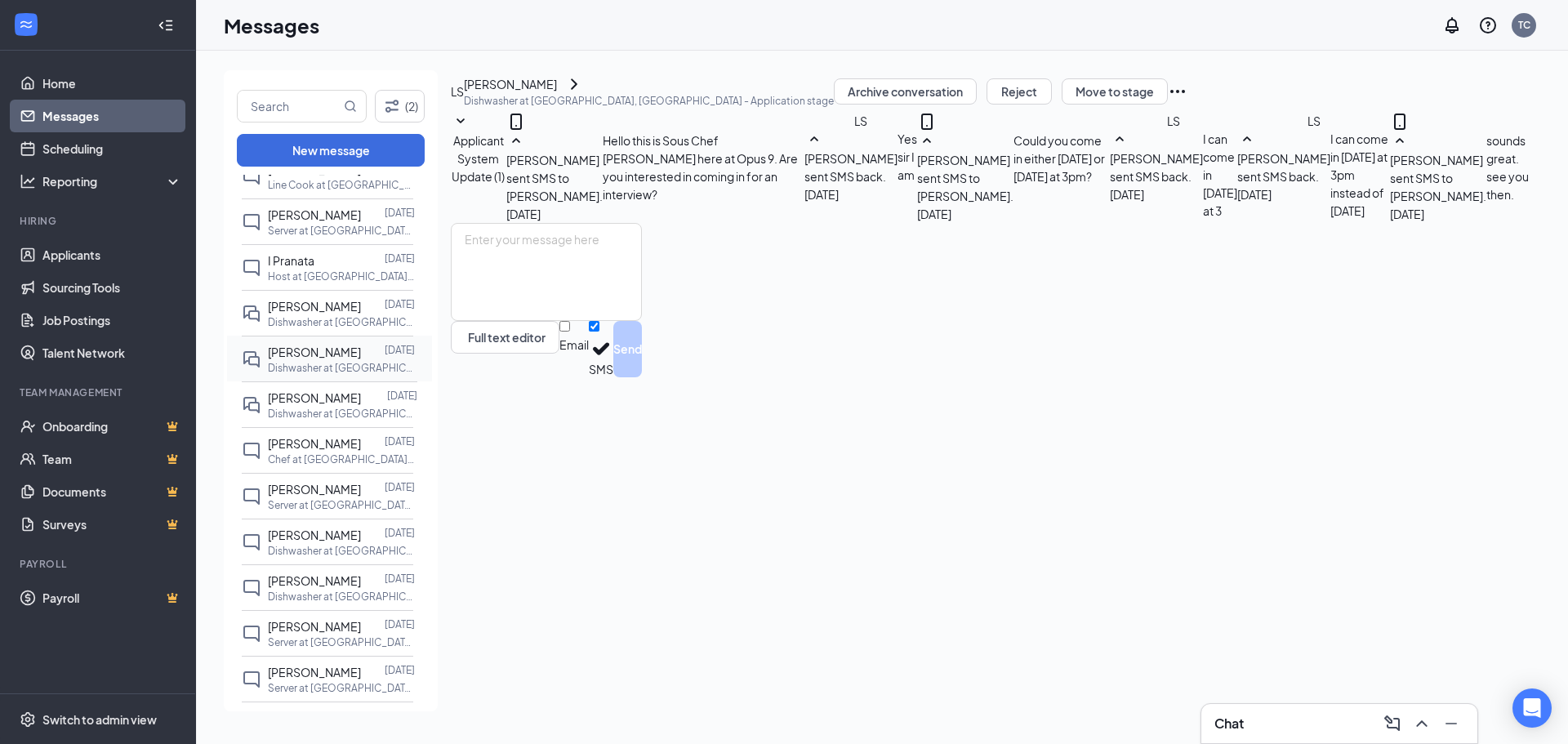
scroll to position [81, 0]
click at [372, 362] on div at bounding box center [373, 351] width 23 height 18
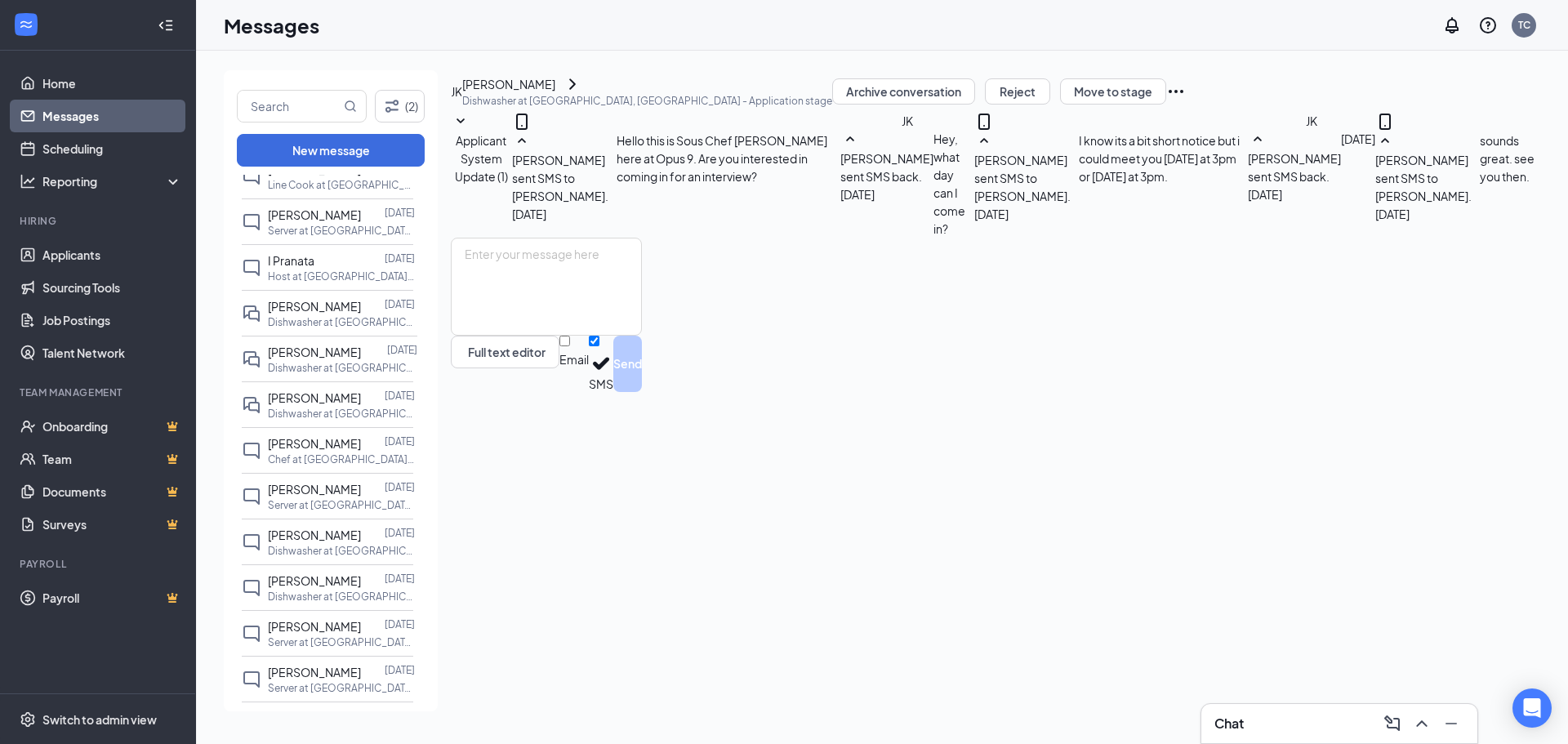
scroll to position [90, 0]
click at [359, 330] on p "Dishwasher at [GEOGRAPHIC_DATA], [GEOGRAPHIC_DATA]" at bounding box center [340, 322] width 147 height 14
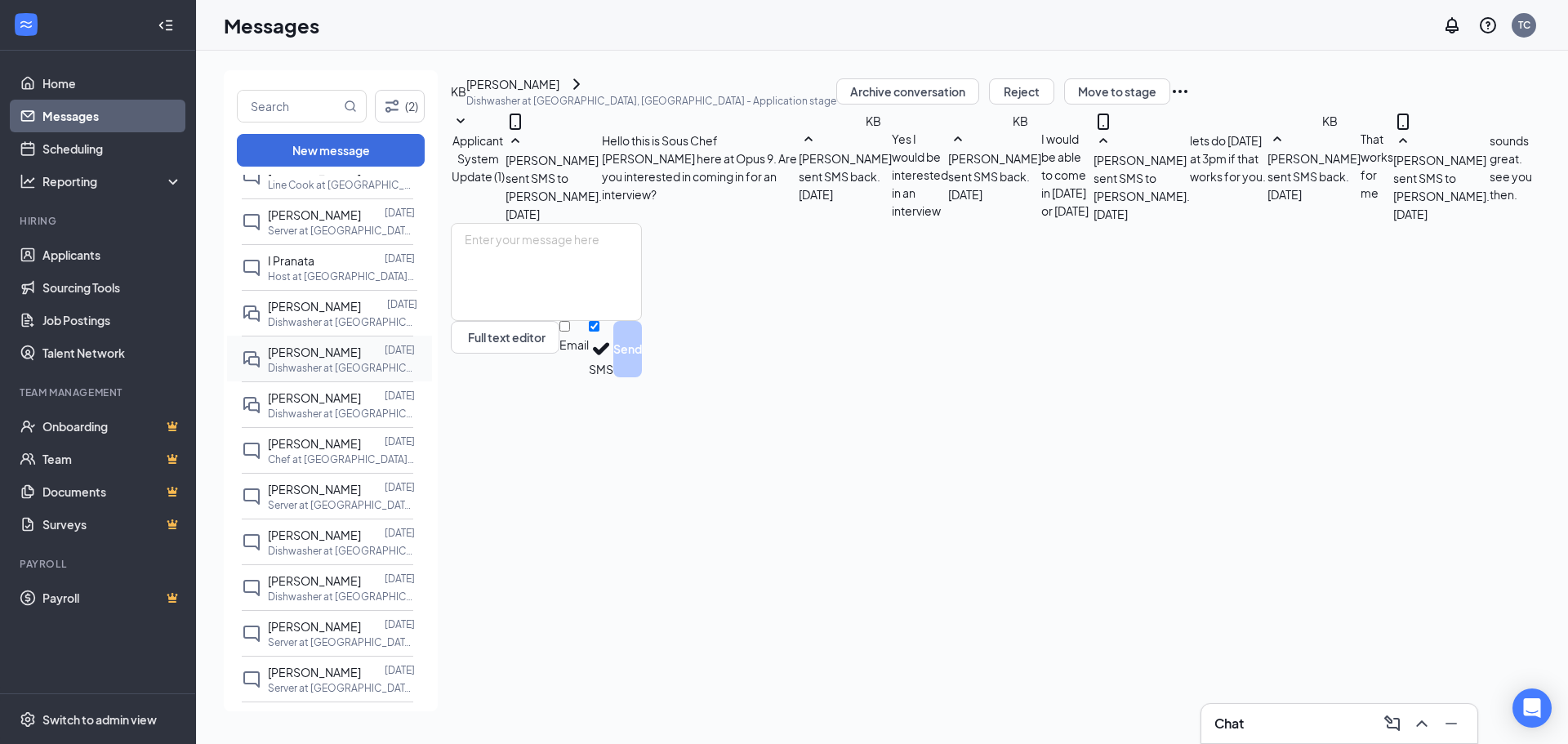
scroll to position [178, 0]
click at [321, 445] on div "[PERSON_NAME] [DATE] Chef at [GEOGRAPHIC_DATA], [GEOGRAPHIC_DATA]" at bounding box center [327, 450] width 172 height 46
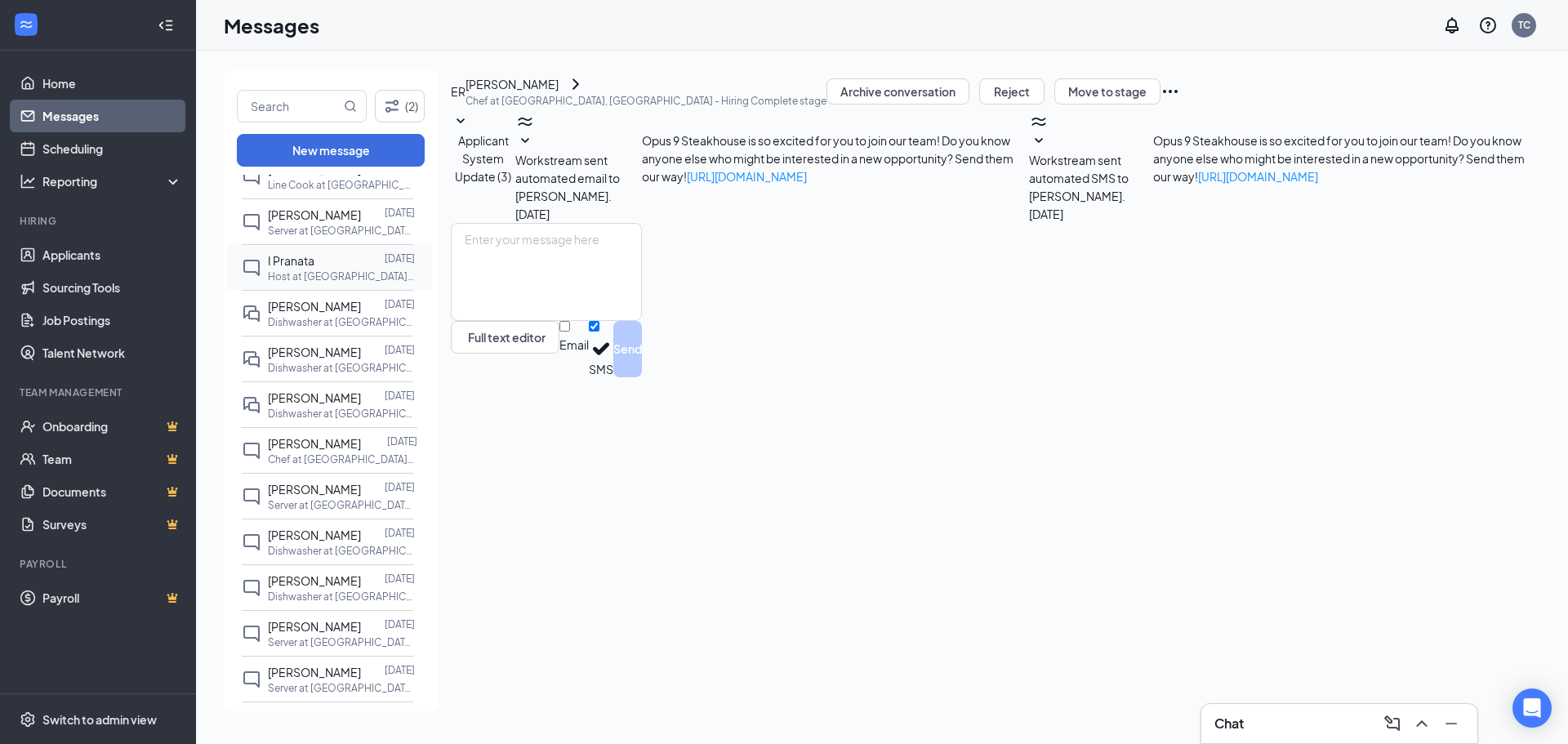
scroll to position [817, 0]
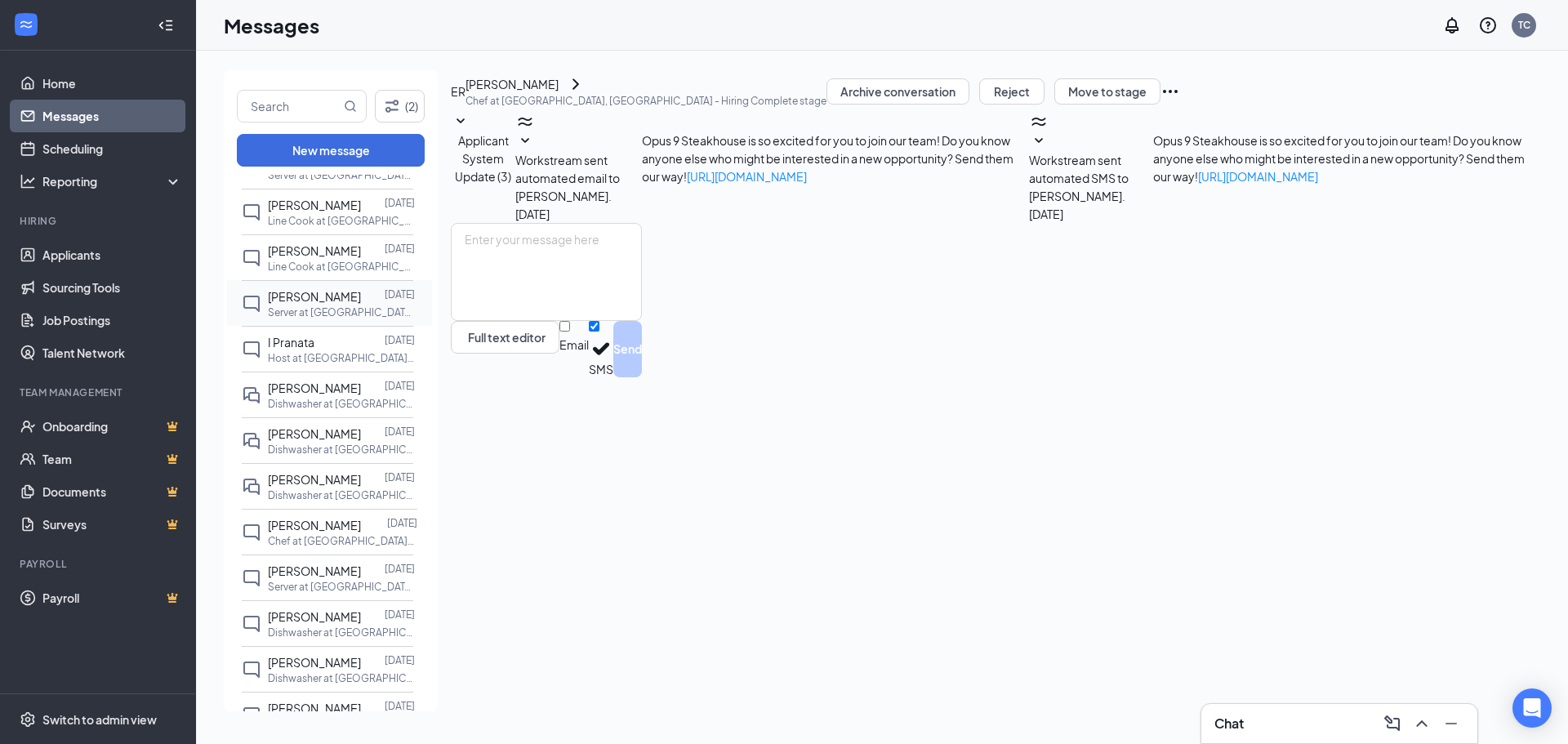
click at [352, 304] on span "[PERSON_NAME]" at bounding box center [314, 297] width 93 height 15
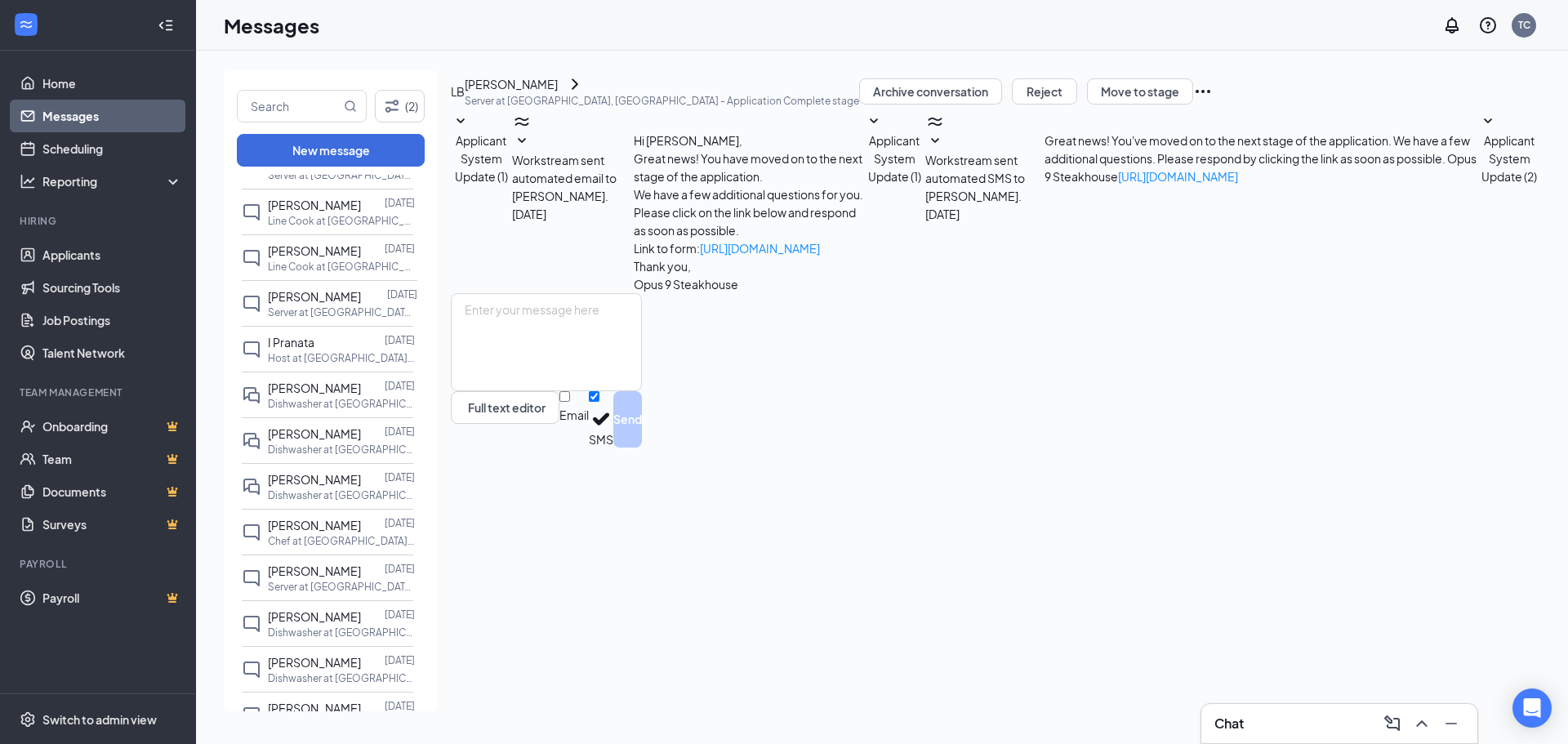
scroll to position [736, 0]
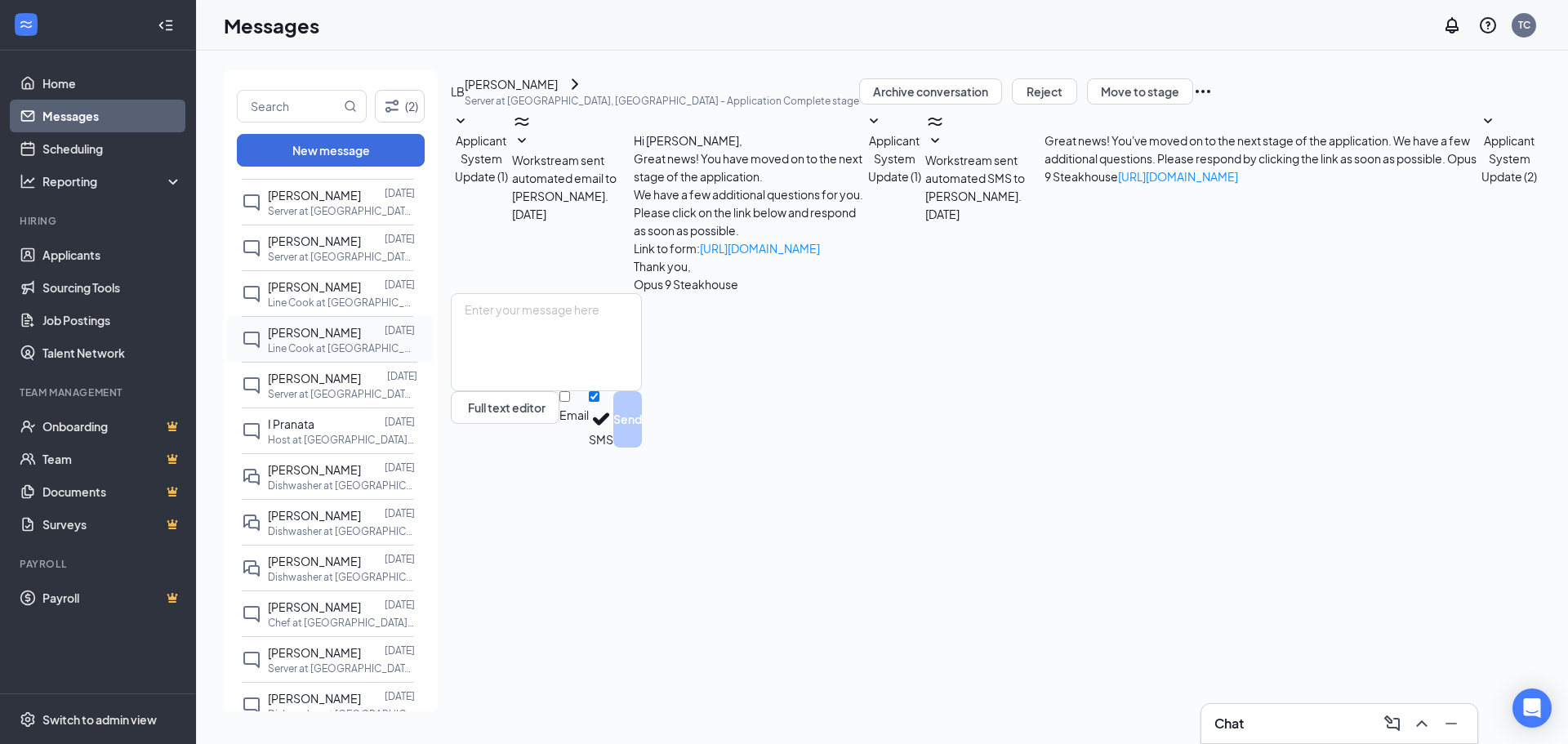
click at [361, 341] on div at bounding box center [373, 332] width 23 height 18
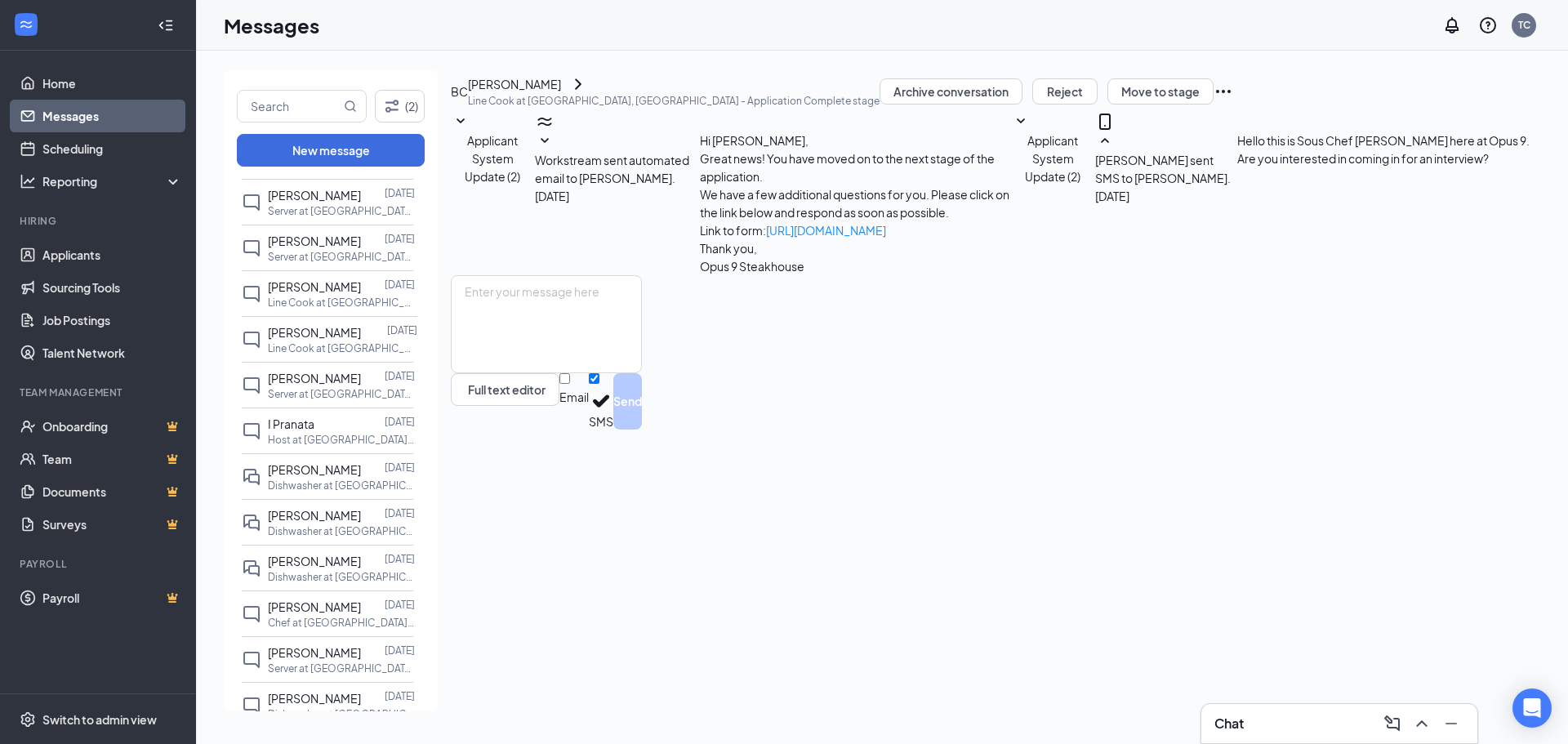
scroll to position [653, 0]
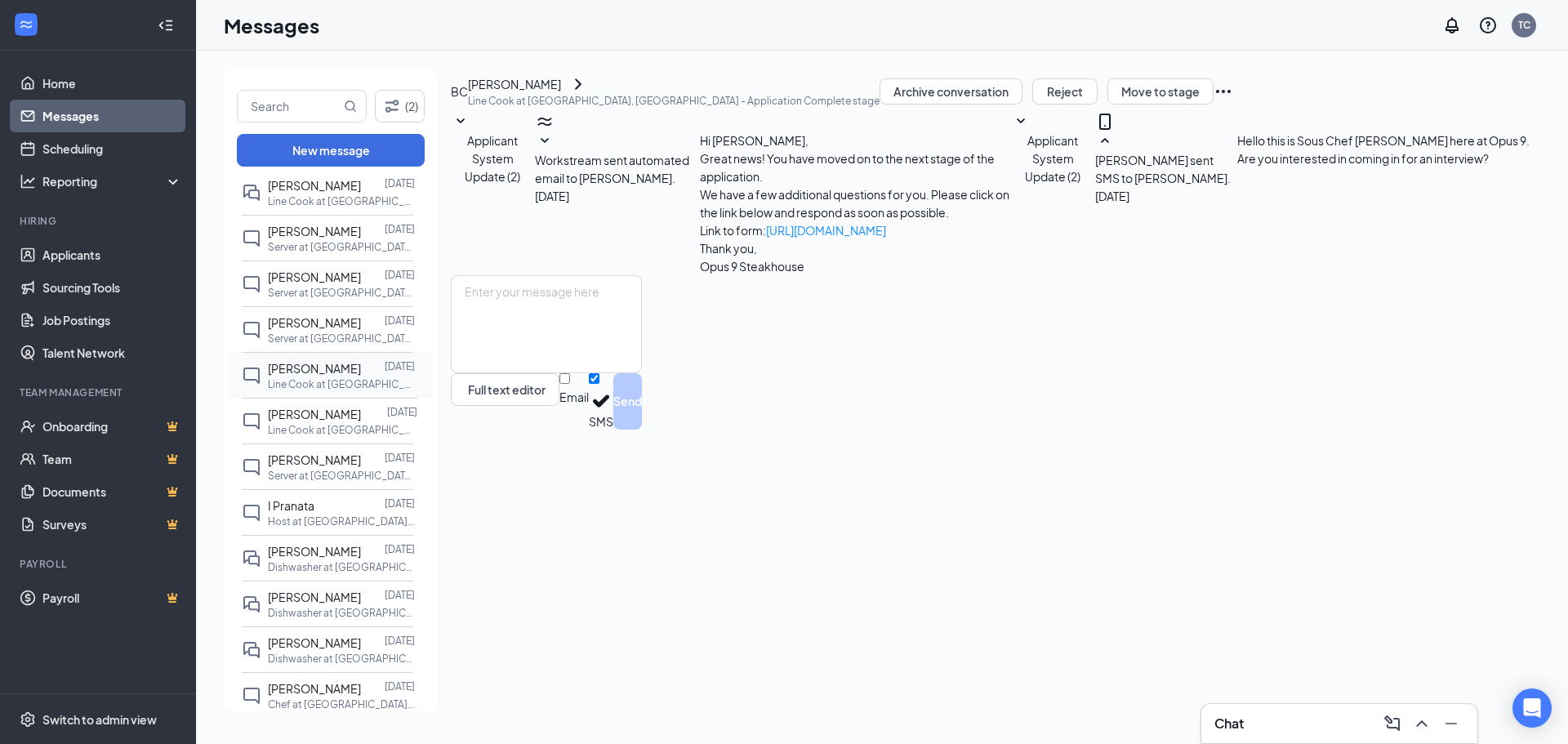
click at [349, 377] on div "[PERSON_NAME] [DATE] Line Cook at [GEOGRAPHIC_DATA], [GEOGRAPHIC_DATA]" at bounding box center [327, 375] width 172 height 46
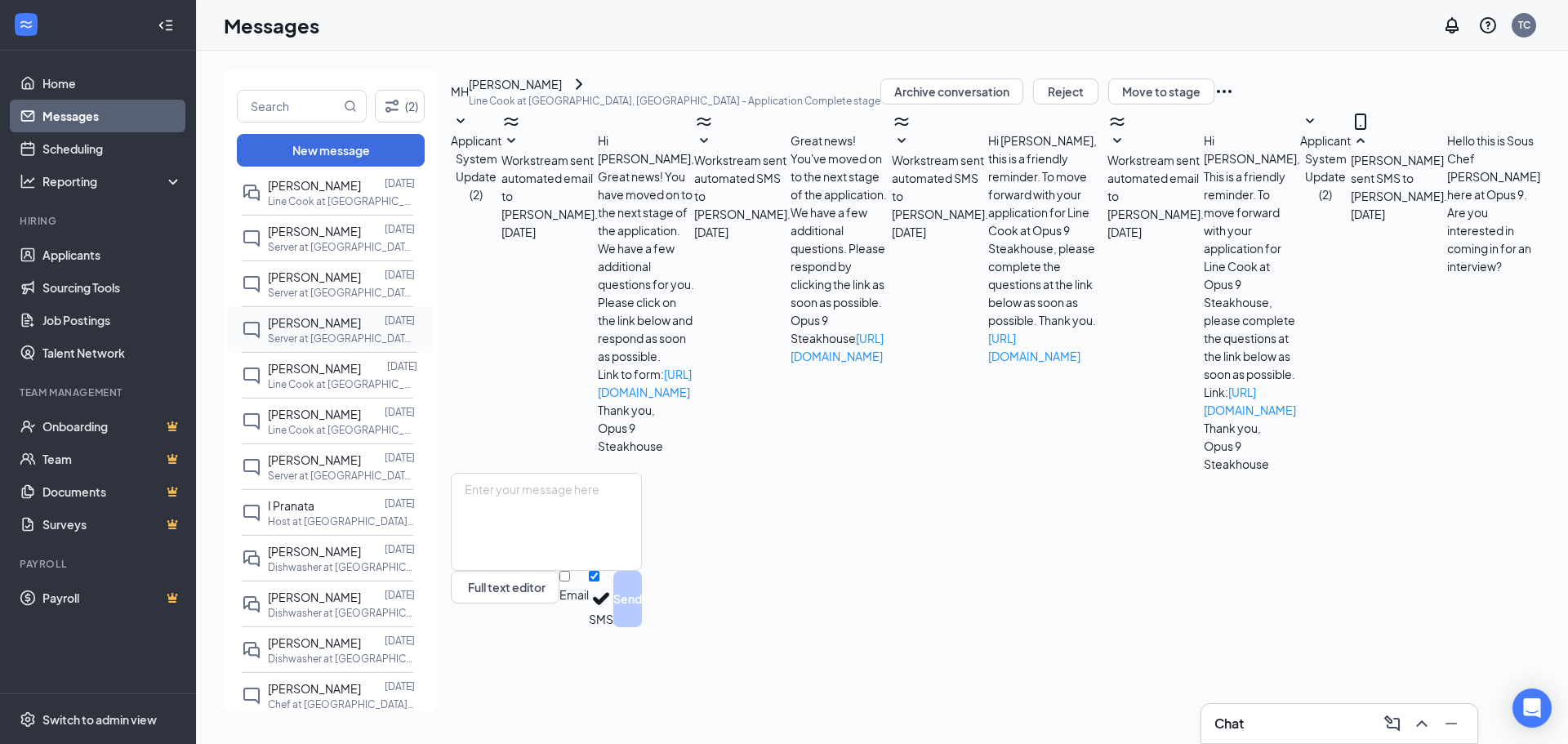
scroll to position [572, 0]
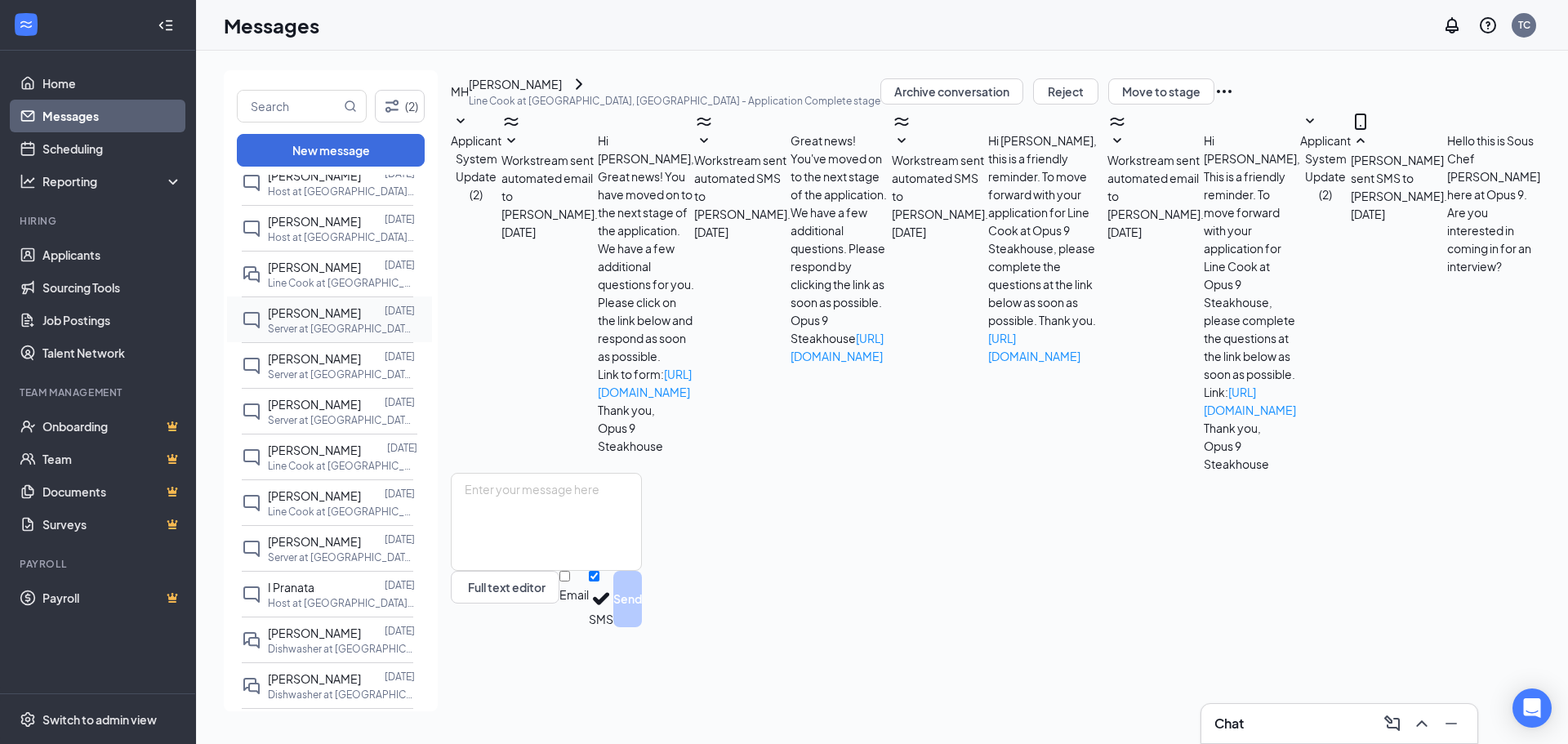
click at [333, 312] on div "[PERSON_NAME]" at bounding box center [314, 312] width 93 height 18
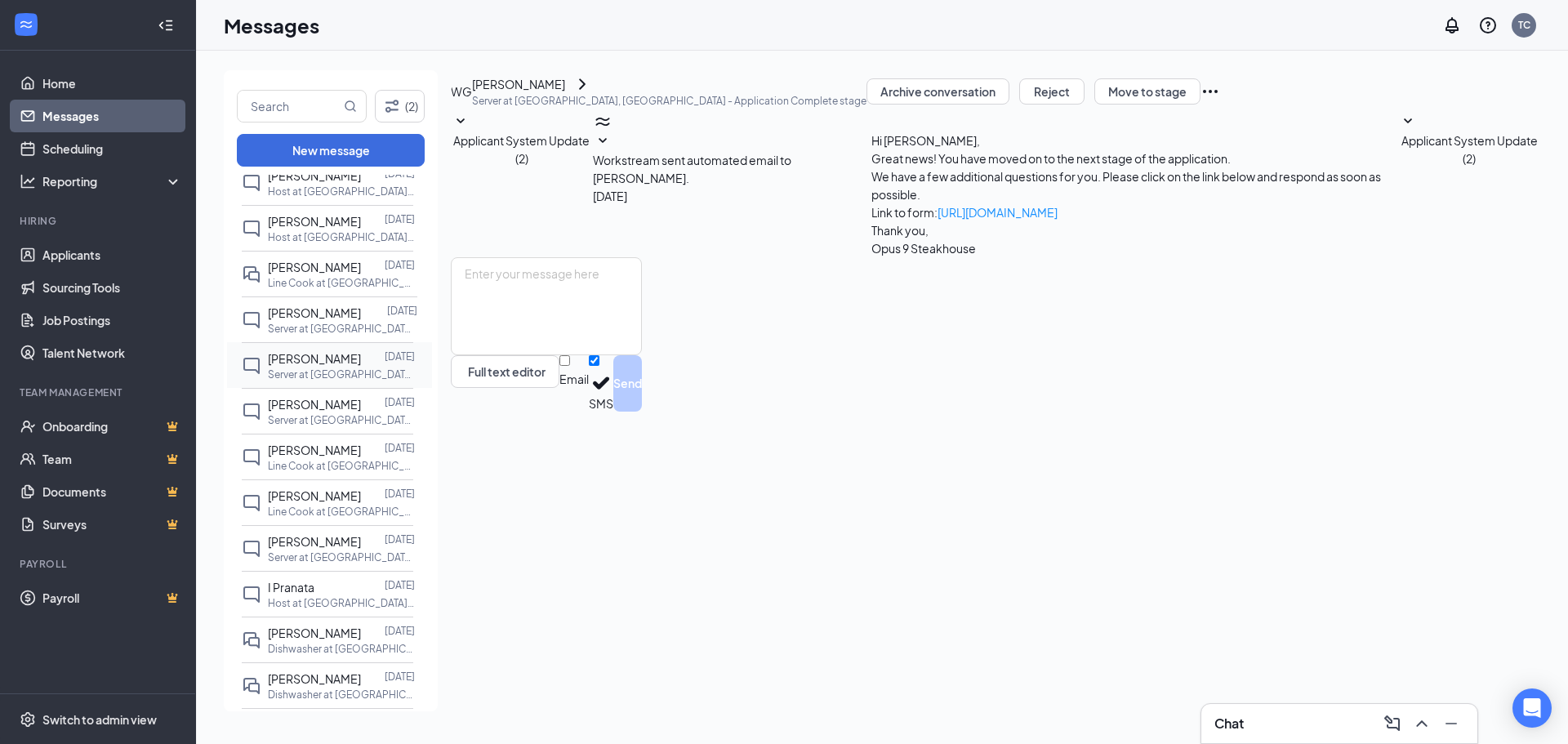
click at [332, 388] on div "[PERSON_NAME] [DATE] Server at [GEOGRAPHIC_DATA], [GEOGRAPHIC_DATA]" at bounding box center [327, 365] width 172 height 46
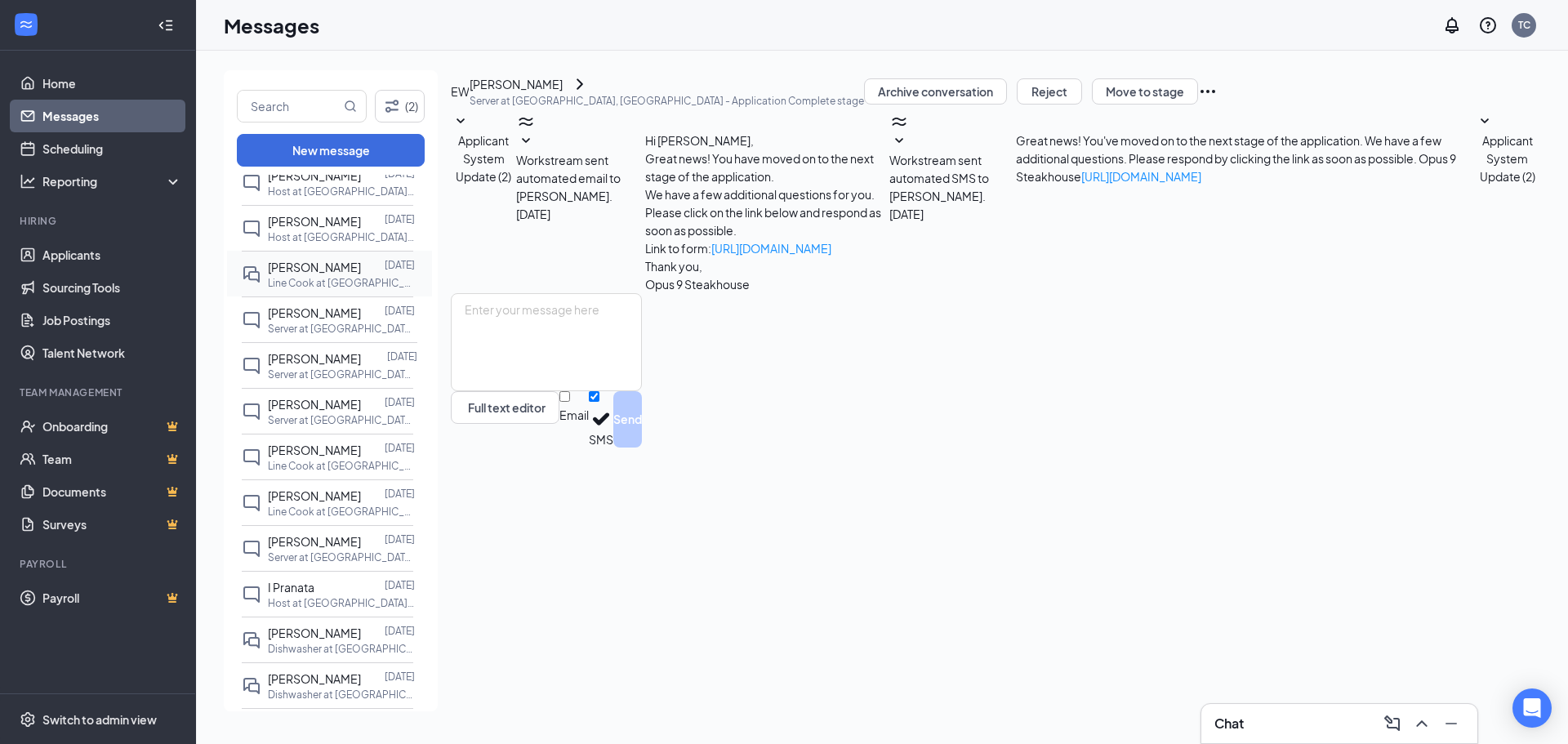
click at [339, 276] on p "Line Cook at [GEOGRAPHIC_DATA], [GEOGRAPHIC_DATA]" at bounding box center [340, 283] width 147 height 14
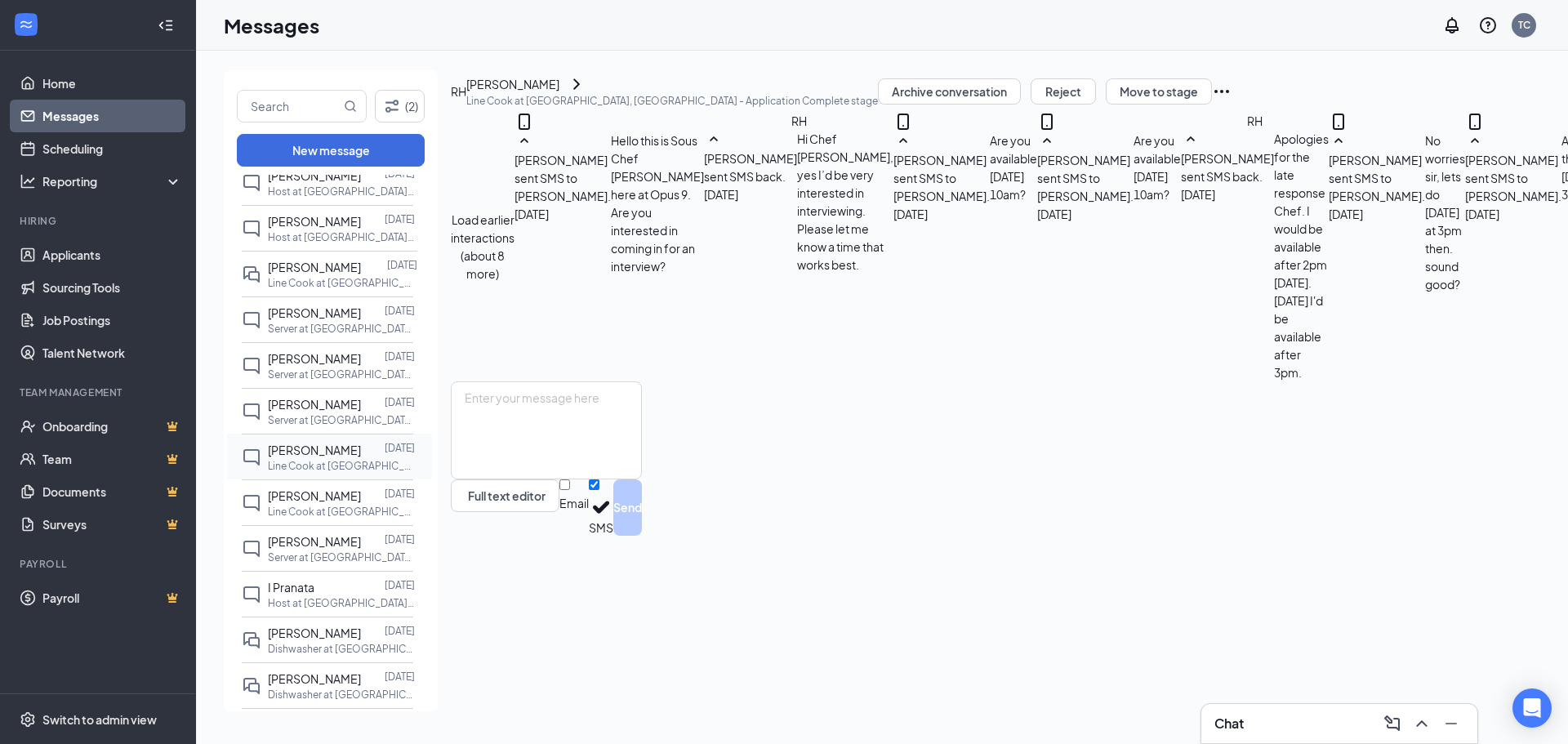
scroll to position [554, 0]
click at [642, 480] on textarea at bounding box center [547, 430] width 191 height 98
click at [1465, 215] on div "[PERSON_NAME] sent SMS to [PERSON_NAME]. [DATE] Any thoughts [DATE] @ 3pm?" at bounding box center [1537, 246] width 144 height 269
click at [69, 254] on link "Applicants" at bounding box center [112, 254] width 140 height 33
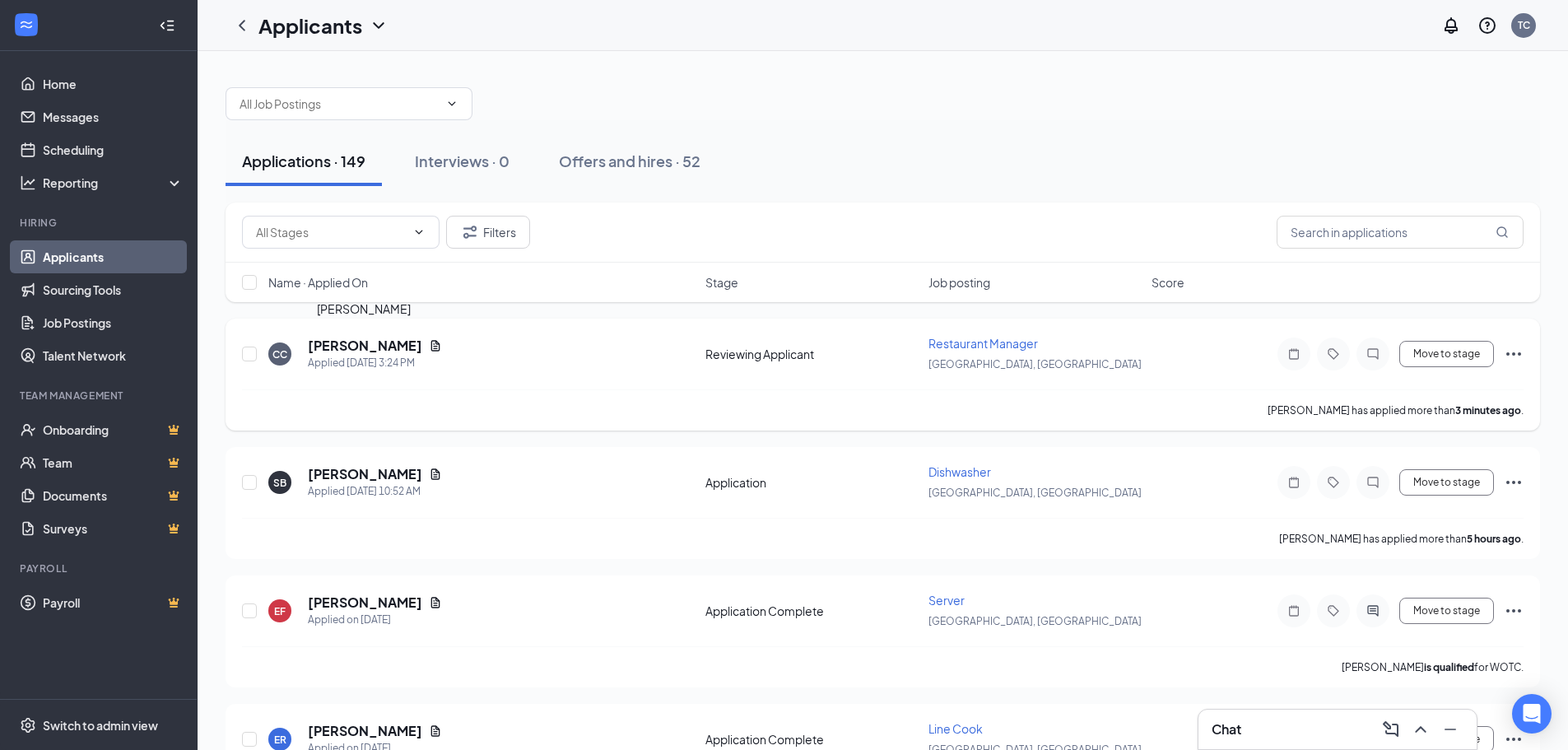
click at [347, 350] on h5 "[PERSON_NAME]" at bounding box center [364, 345] width 114 height 18
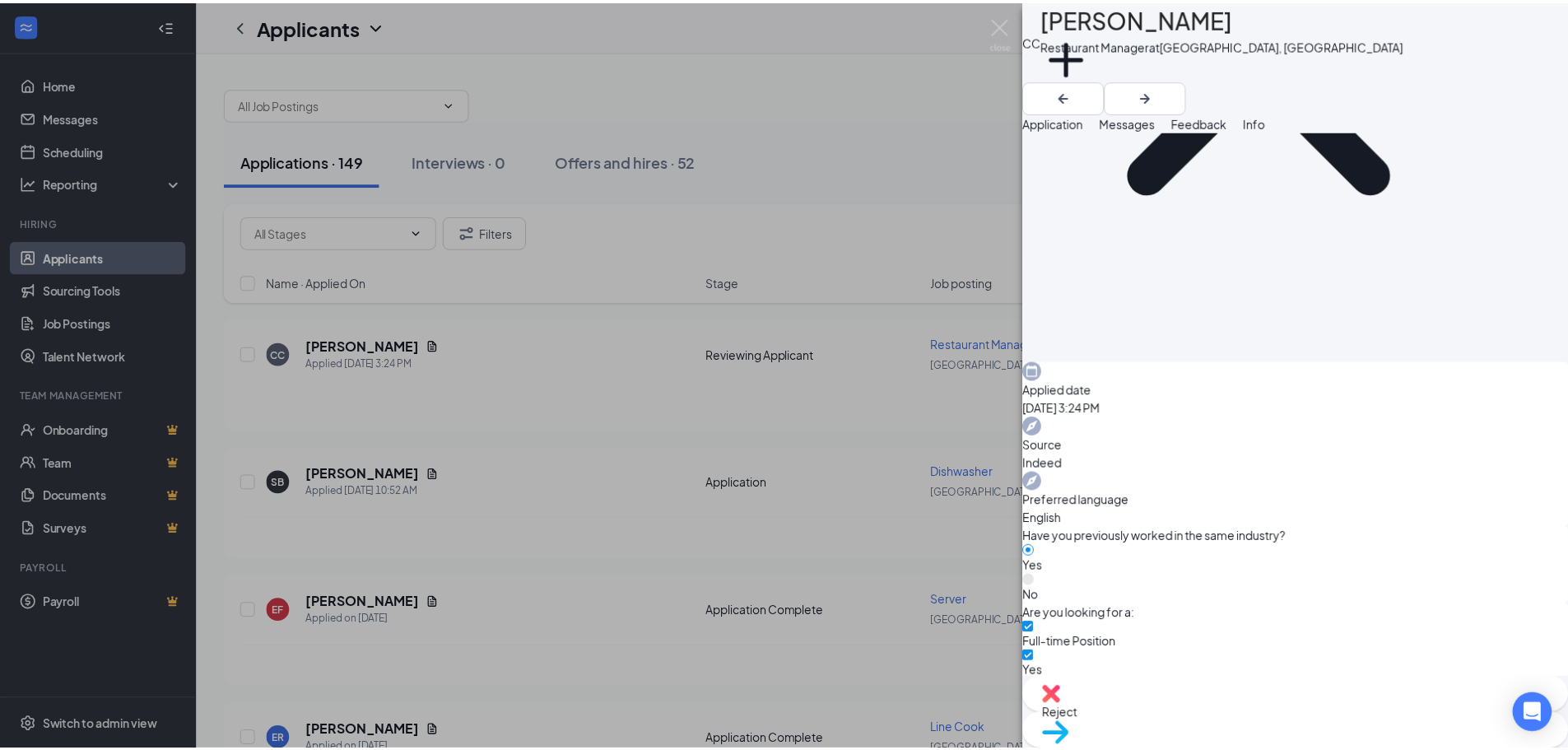
scroll to position [278, 0]
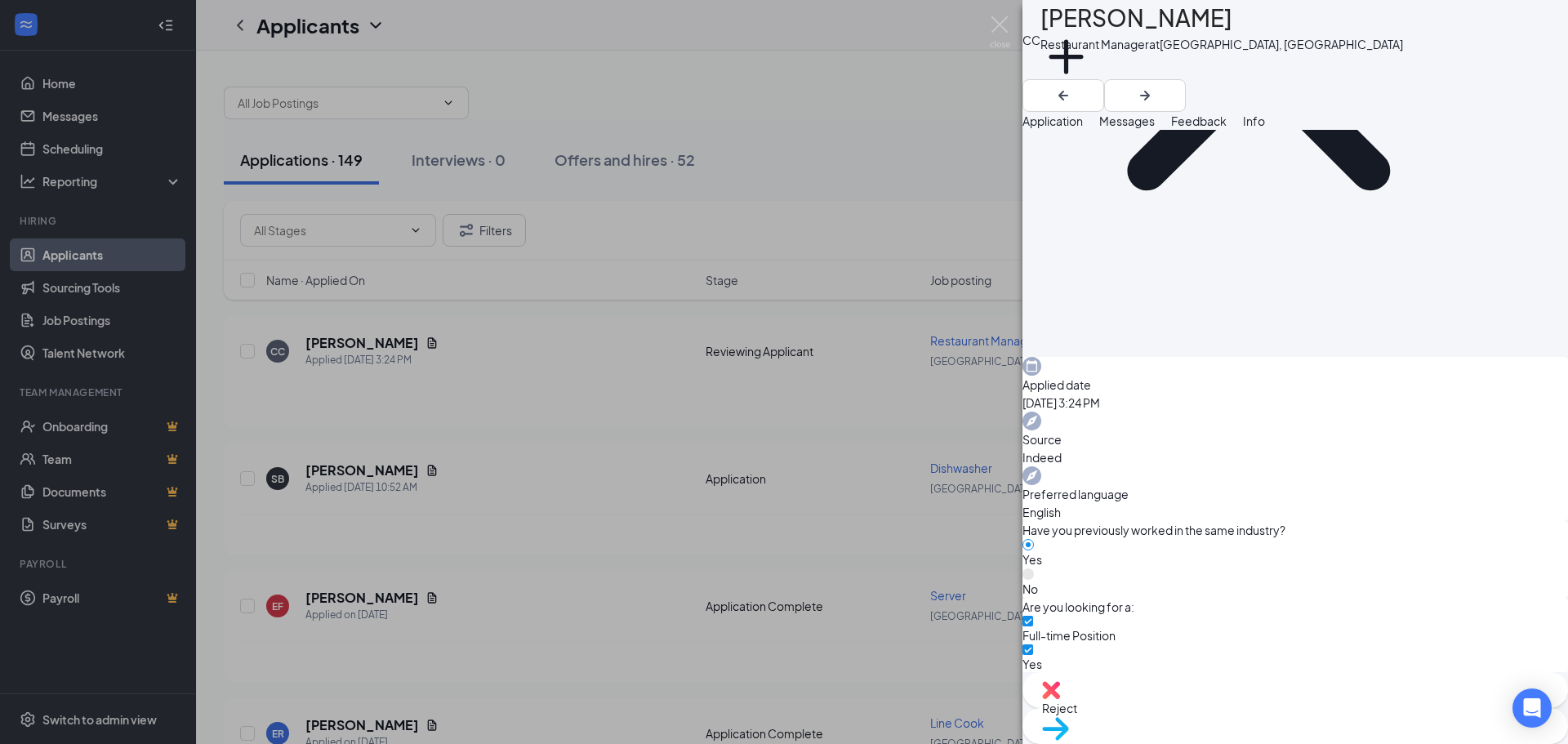
click at [770, 544] on div "CC [PERSON_NAME] Restaurant Manager at [GEOGRAPHIC_DATA], [GEOGRAPHIC_DATA] Add…" at bounding box center [784, 372] width 1568 height 744
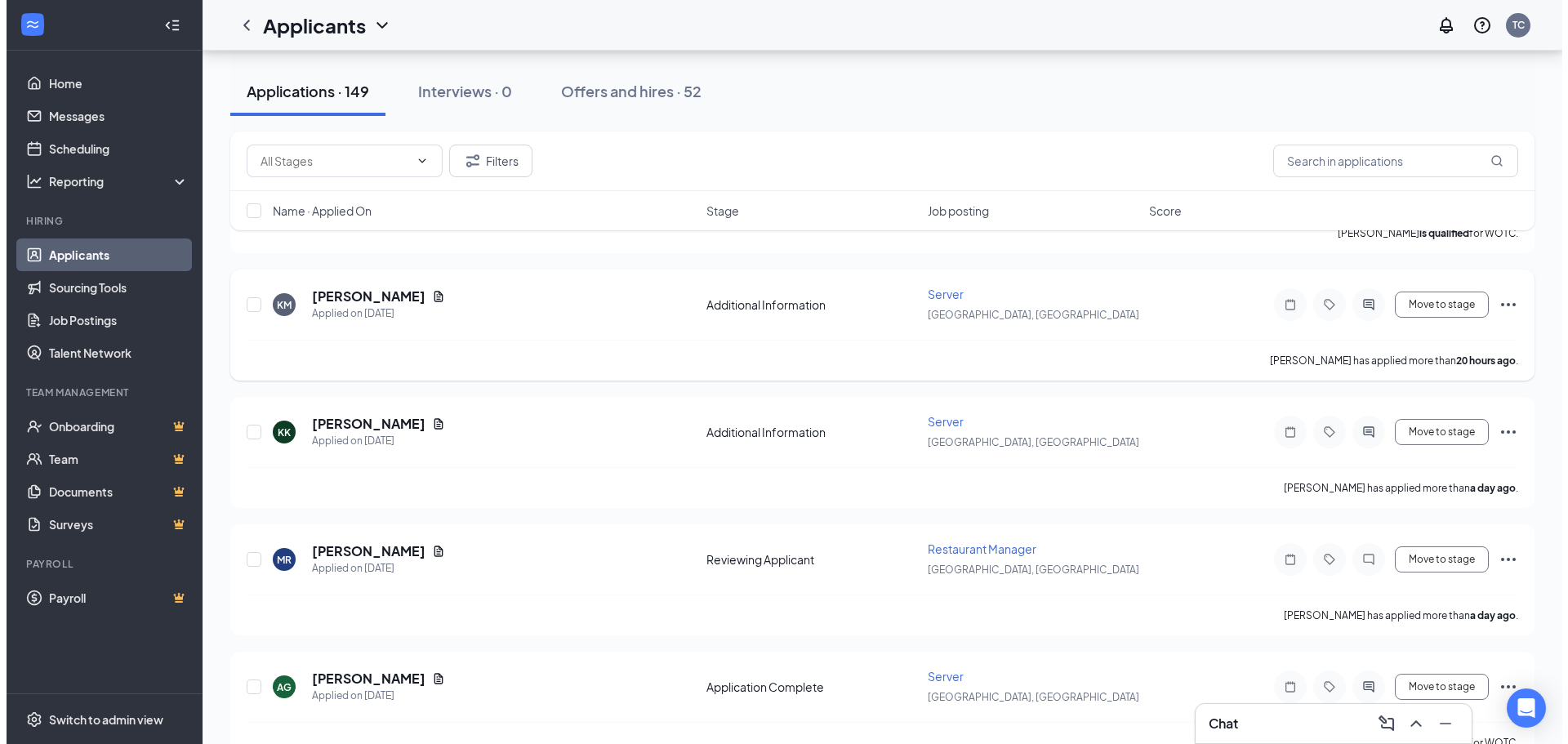
scroll to position [653, 0]
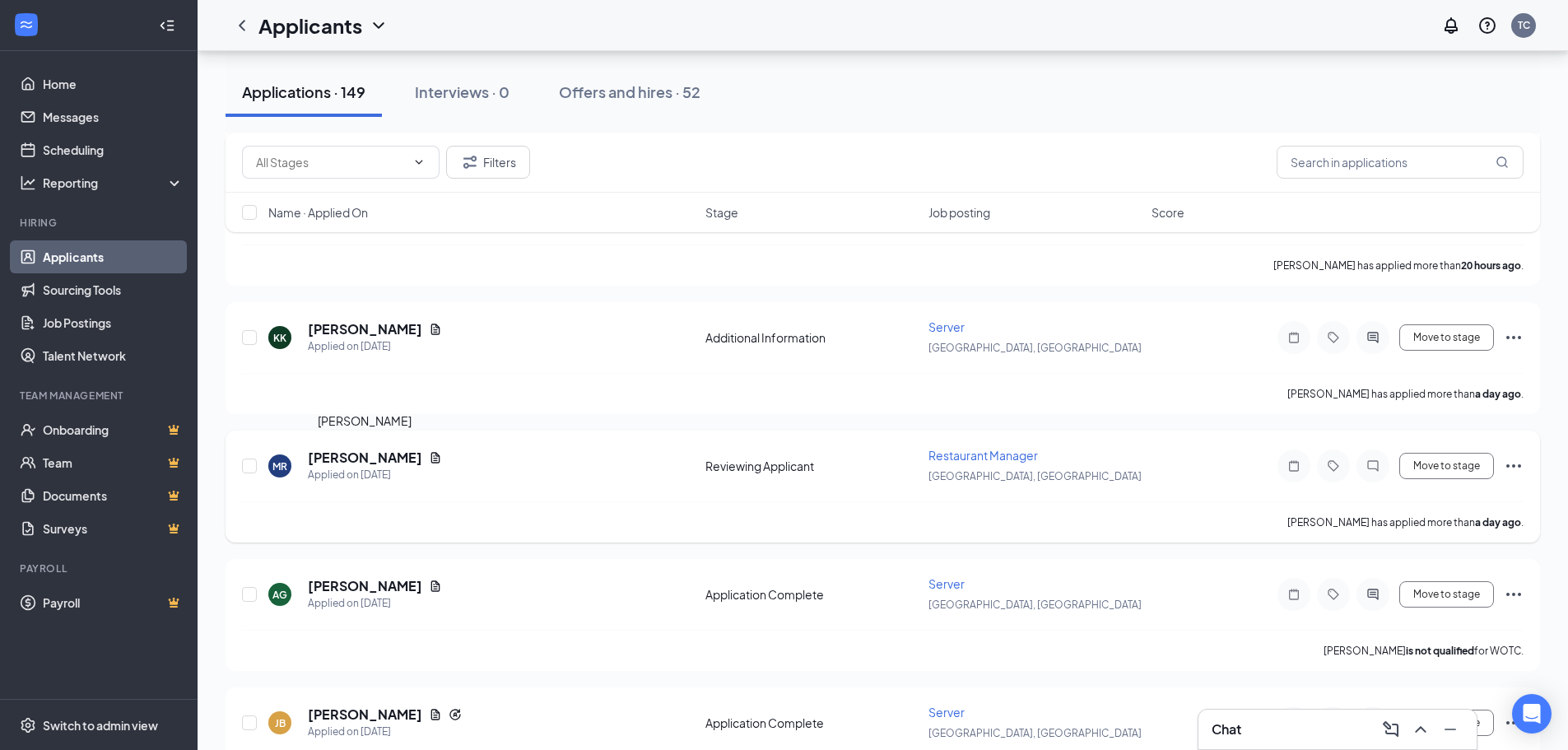
click at [420, 461] on h5 "[PERSON_NAME]" at bounding box center [364, 457] width 114 height 18
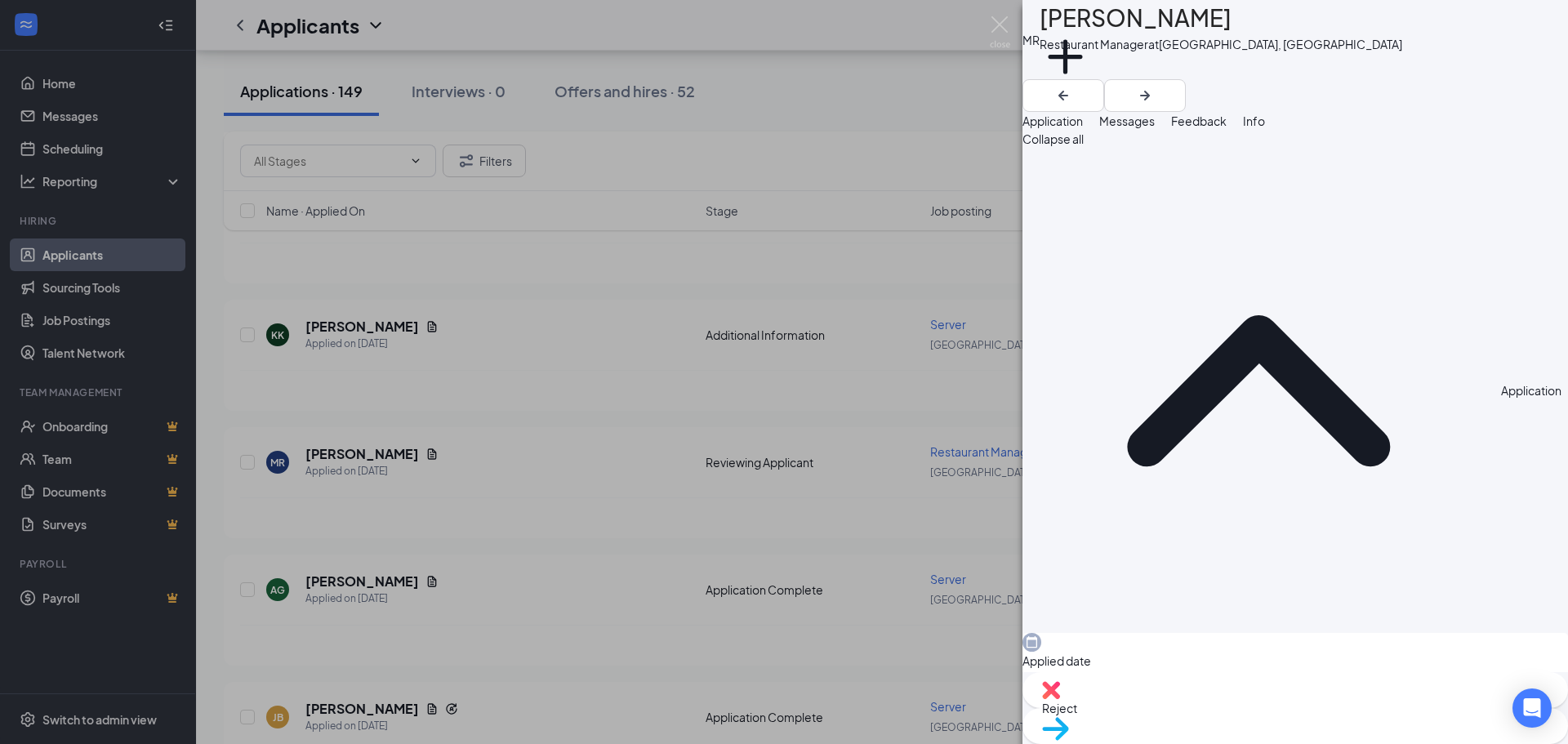
click at [685, 536] on div "[PERSON_NAME] Restaurant Manager at [GEOGRAPHIC_DATA], [GEOGRAPHIC_DATA] Add a …" at bounding box center [784, 372] width 1568 height 744
